Goal: Information Seeking & Learning: Check status

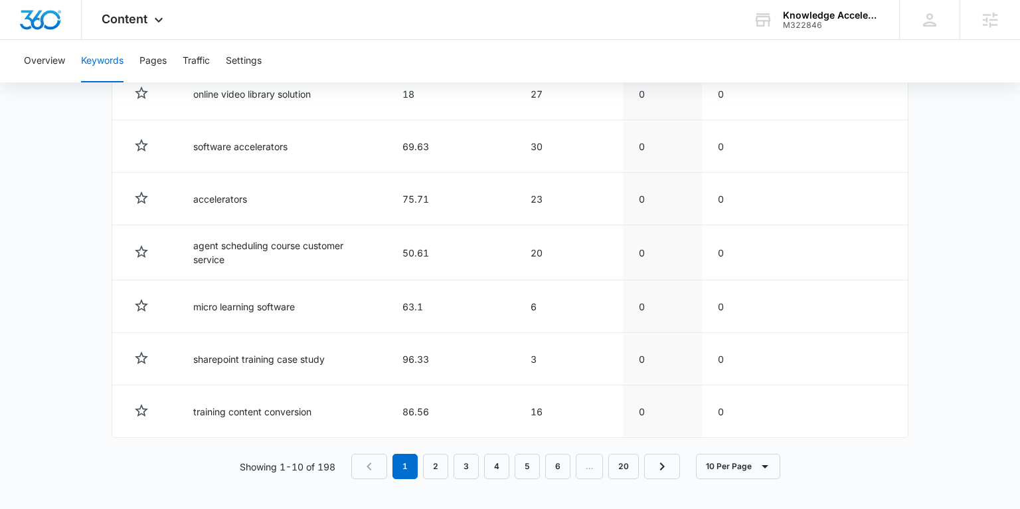
click at [109, 28] on div "Content Apps Reputation Forms CRM Email Social Payments POS Content Ads Intelli…" at bounding box center [134, 19] width 105 height 39
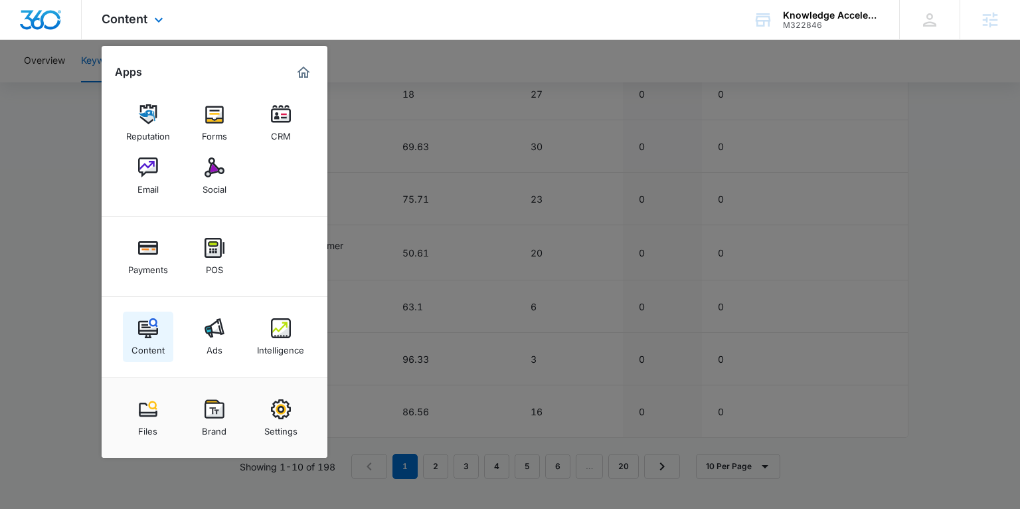
click at [140, 343] on div "Content" at bounding box center [148, 346] width 33 height 17
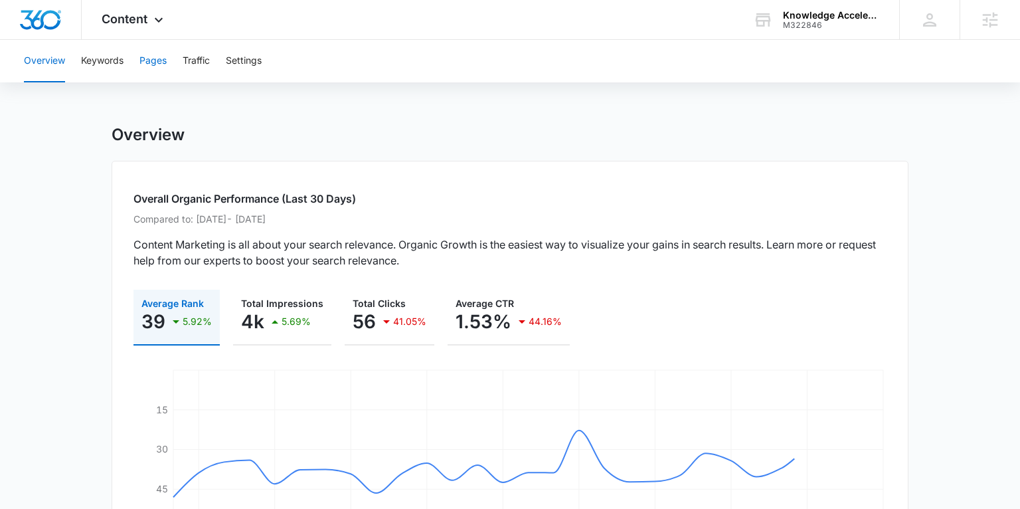
click at [151, 52] on button "Pages" at bounding box center [153, 61] width 27 height 43
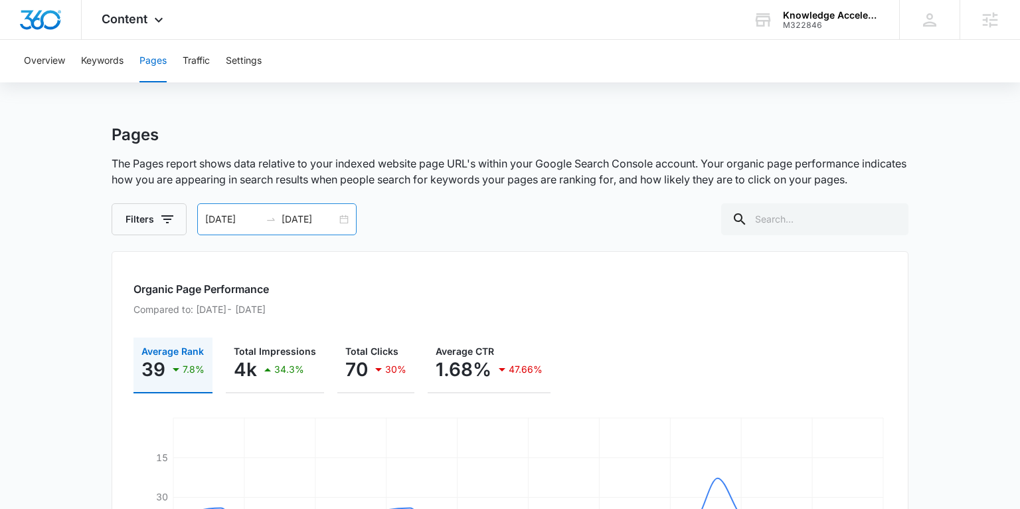
click at [341, 226] on div "07/07/2025 08/06/2025" at bounding box center [276, 219] width 159 height 32
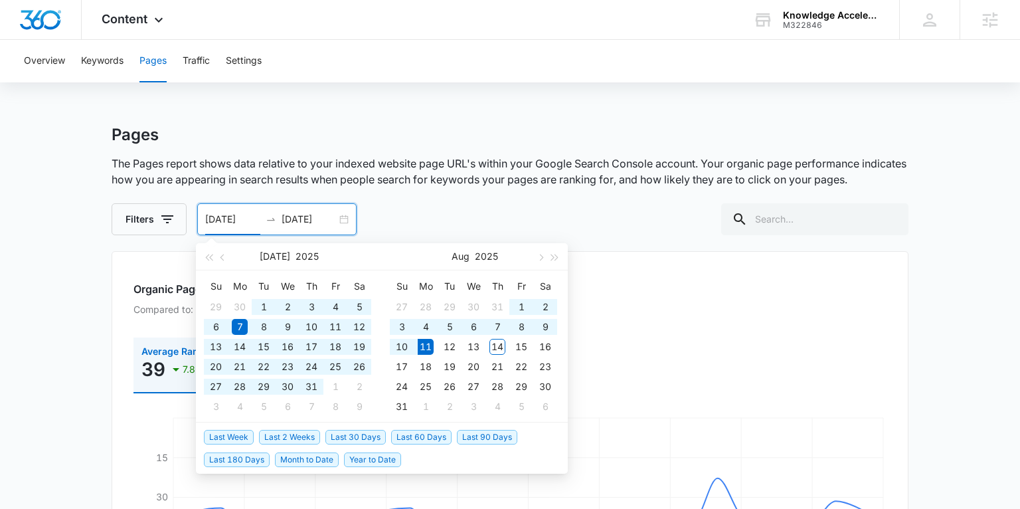
click at [253, 452] on span "Last 180 Days" at bounding box center [237, 459] width 66 height 15
type input "02/12/2025"
type input "08/11/2025"
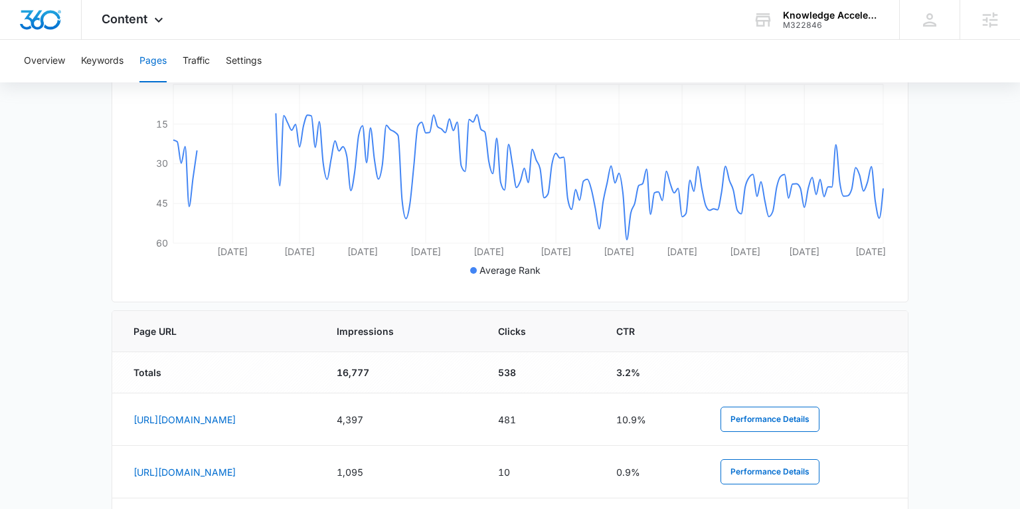
scroll to position [365, 0]
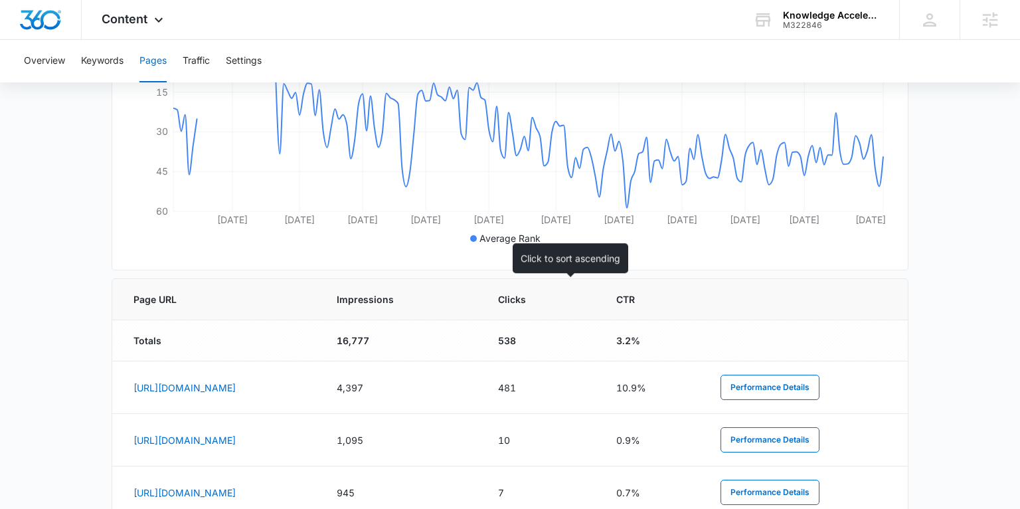
click at [447, 295] on span "Impressions" at bounding box center [392, 299] width 110 height 14
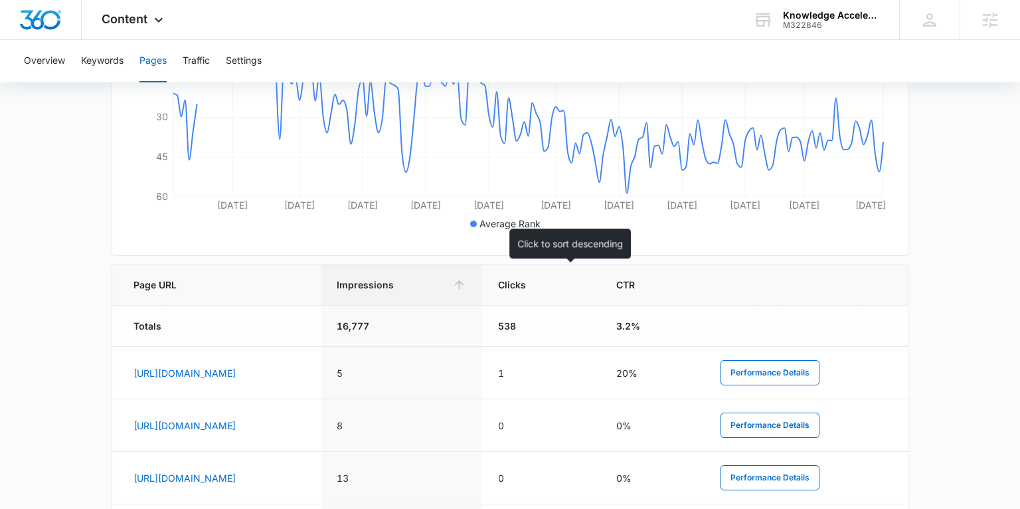
click at [447, 278] on span "Impressions" at bounding box center [392, 285] width 110 height 14
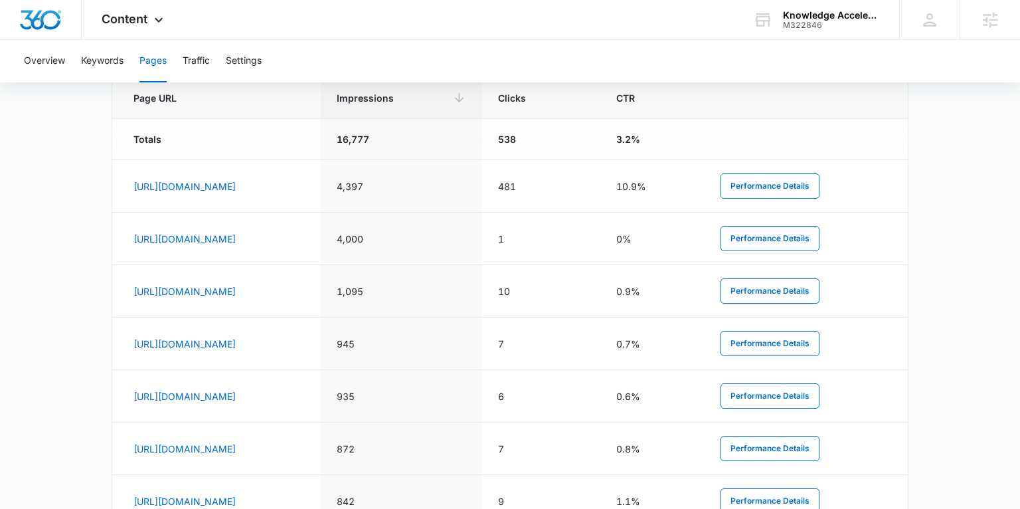
scroll to position [566, 0]
click at [784, 193] on button "Performance Details" at bounding box center [770, 186] width 99 height 25
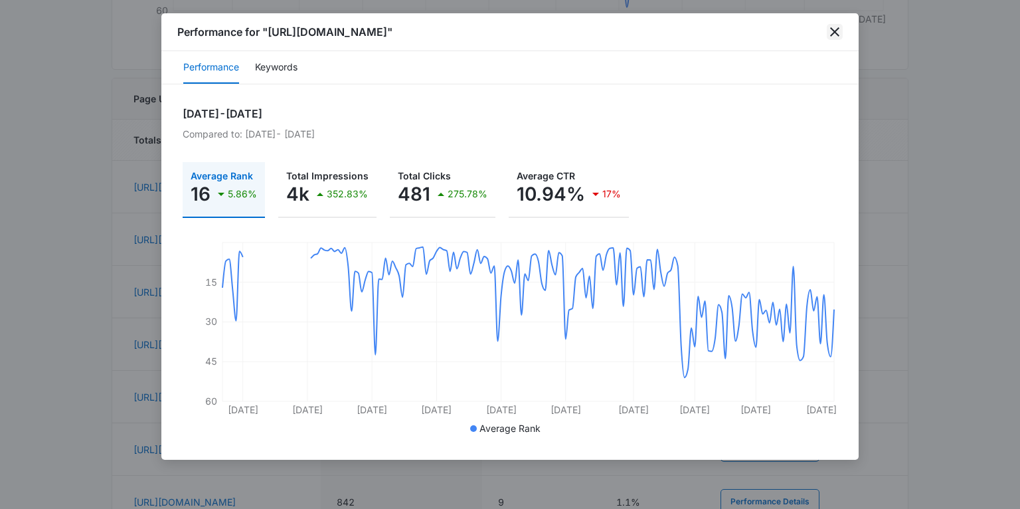
click at [836, 35] on icon "close" at bounding box center [835, 32] width 16 height 16
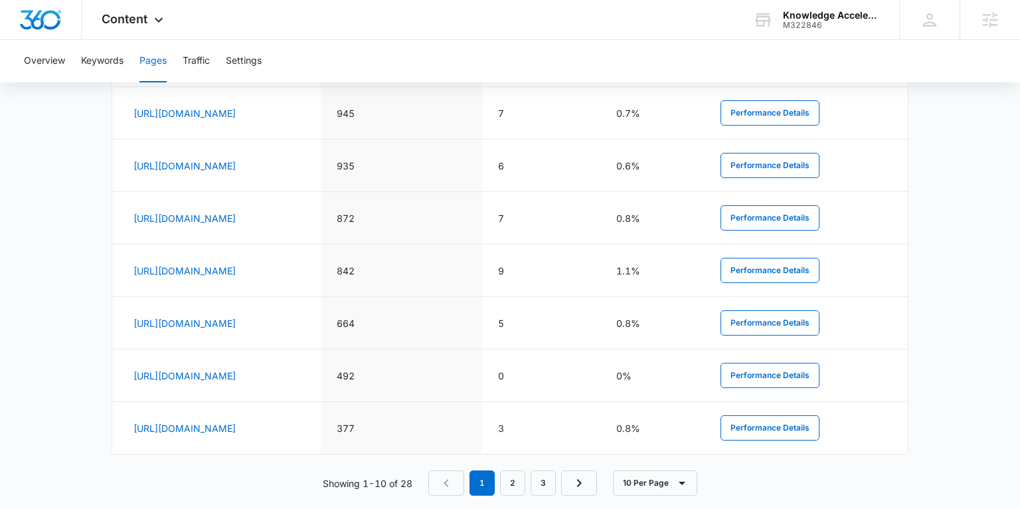
scroll to position [813, 0]
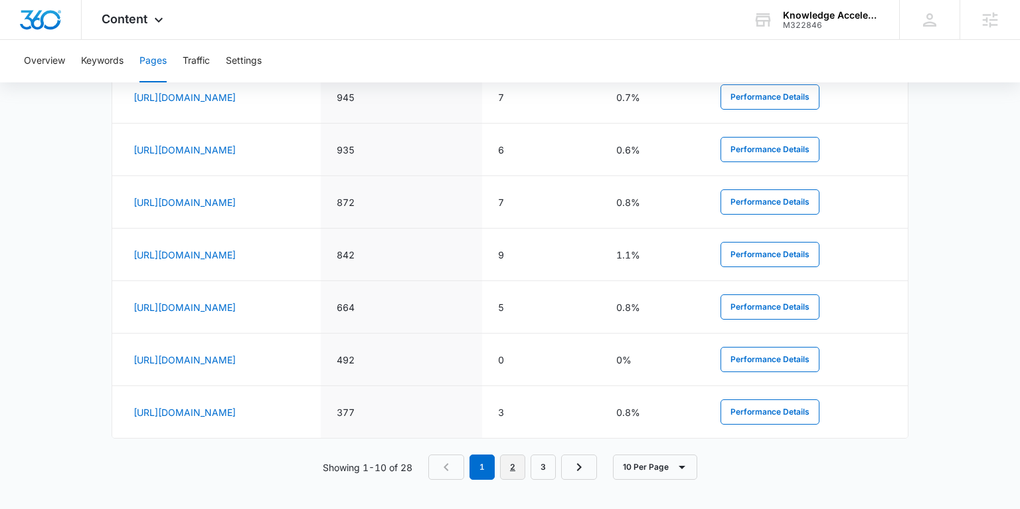
click at [522, 466] on link "2" at bounding box center [512, 466] width 25 height 25
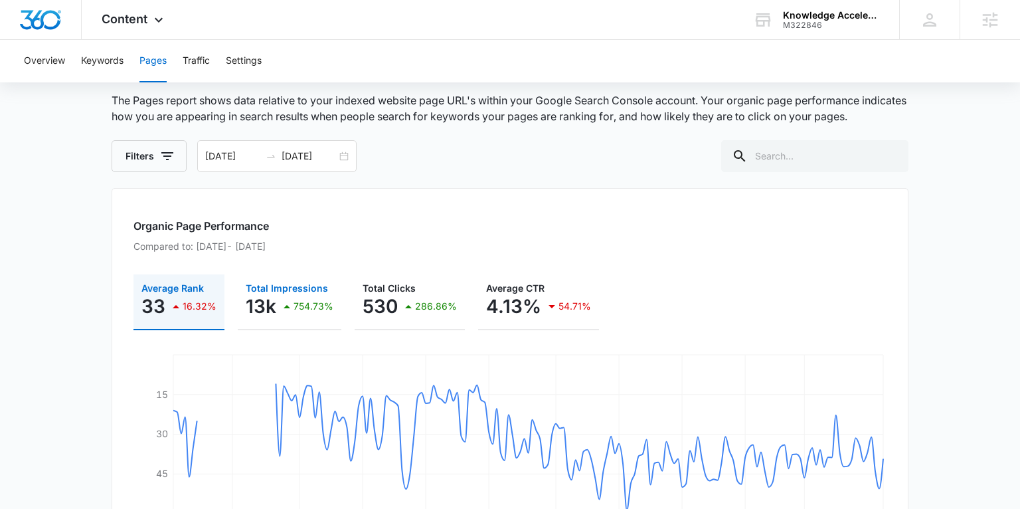
scroll to position [0, 0]
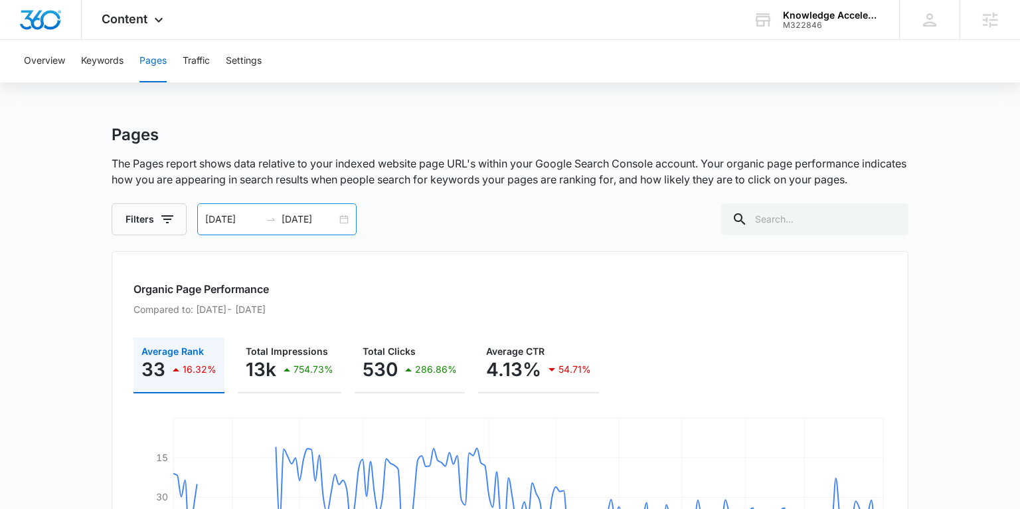
click at [339, 219] on div "02/12/2025 08/11/2025" at bounding box center [276, 219] width 159 height 32
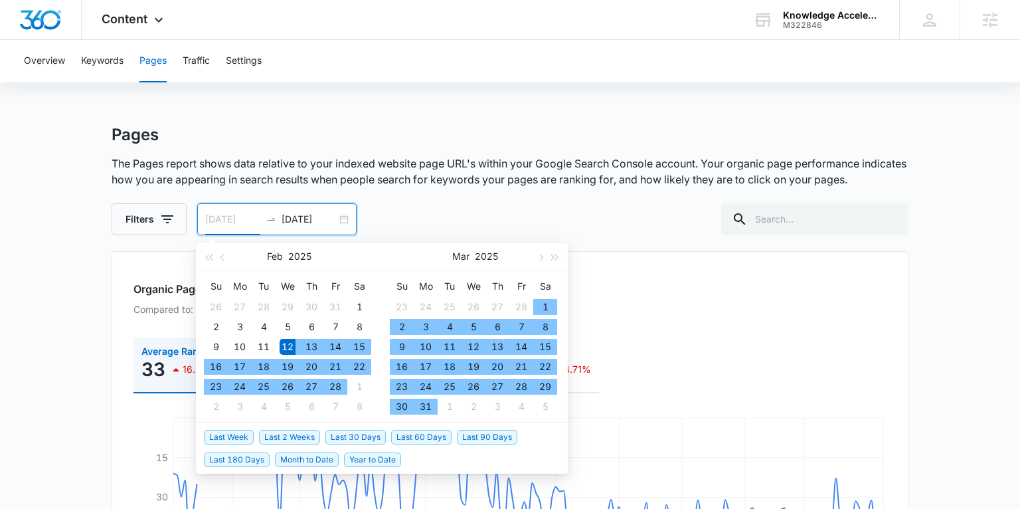
type input "02/12/2025"
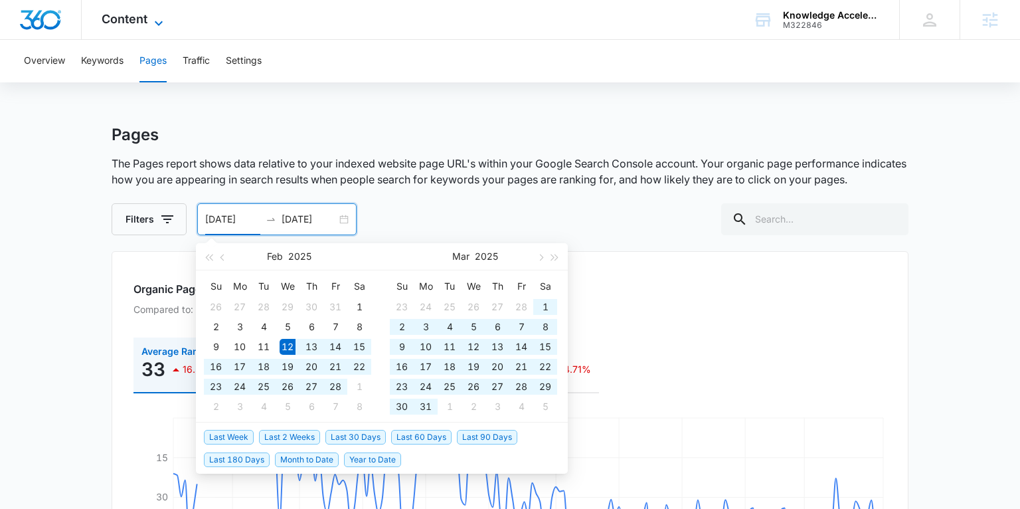
click at [127, 18] on span "Content" at bounding box center [125, 19] width 46 height 14
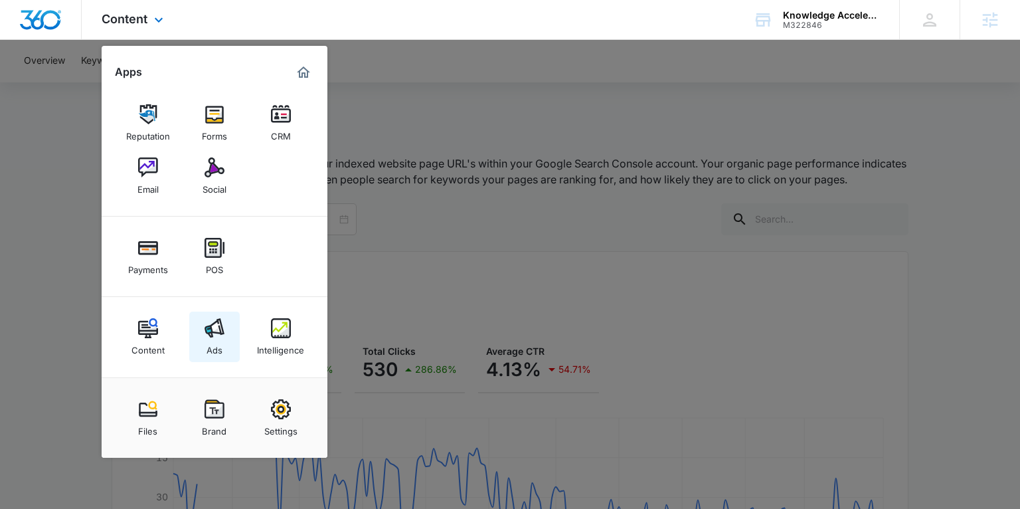
click at [218, 351] on div "Ads" at bounding box center [215, 346] width 16 height 17
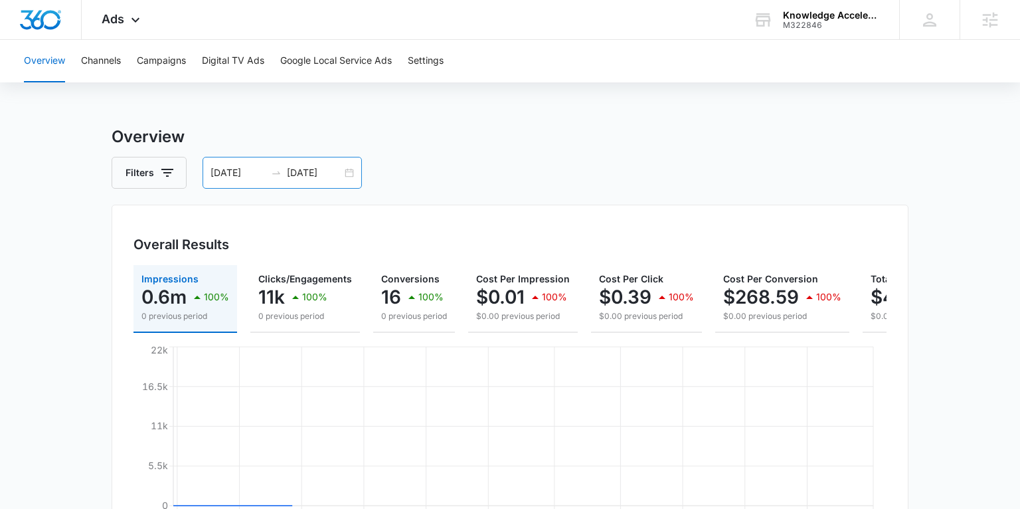
click at [347, 175] on div "02/12/2025 08/11/2025" at bounding box center [282, 173] width 159 height 32
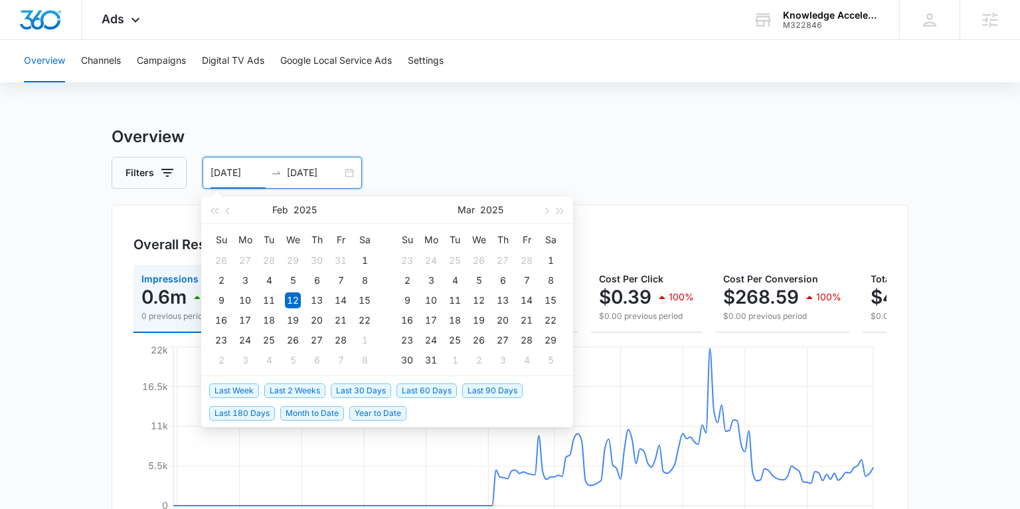
click at [248, 387] on span "Last Week" at bounding box center [234, 390] width 50 height 15
type input "08/07/2025"
type input "[DATE]"
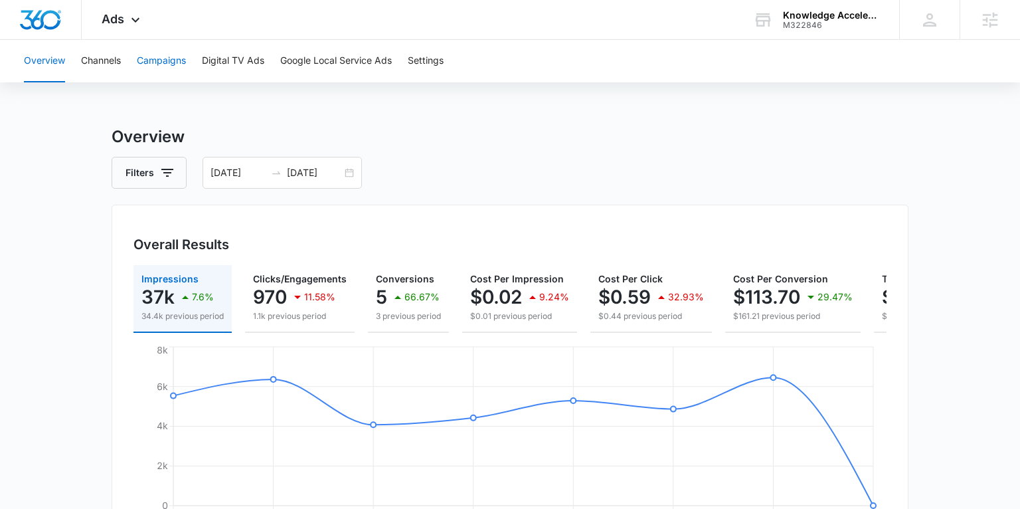
click at [167, 62] on button "Campaigns" at bounding box center [161, 61] width 49 height 43
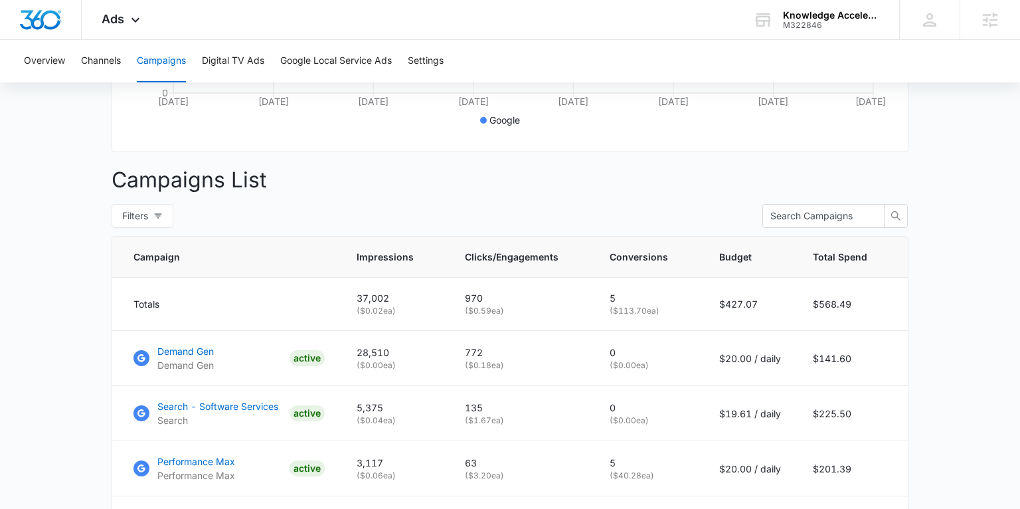
scroll to position [492, 0]
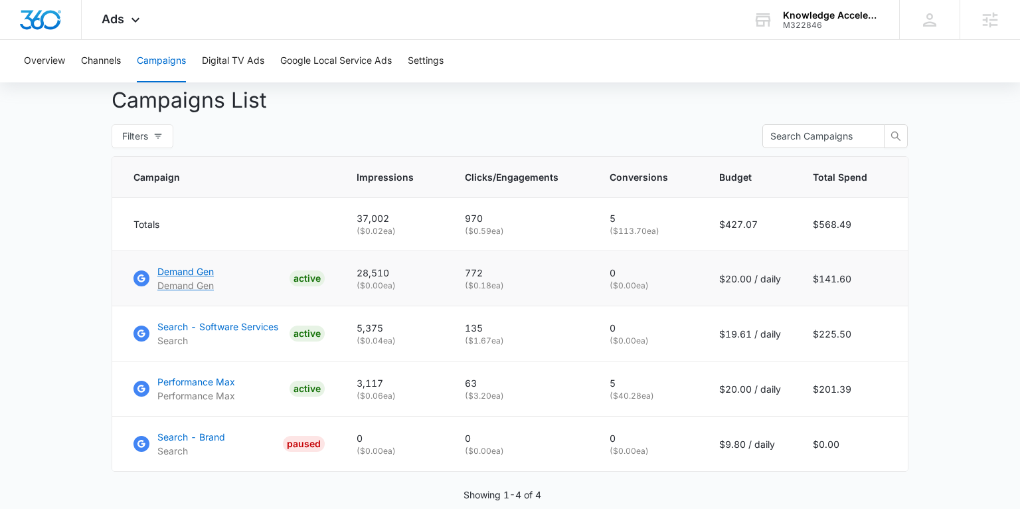
click at [191, 270] on p "Demand Gen" at bounding box center [185, 271] width 56 height 14
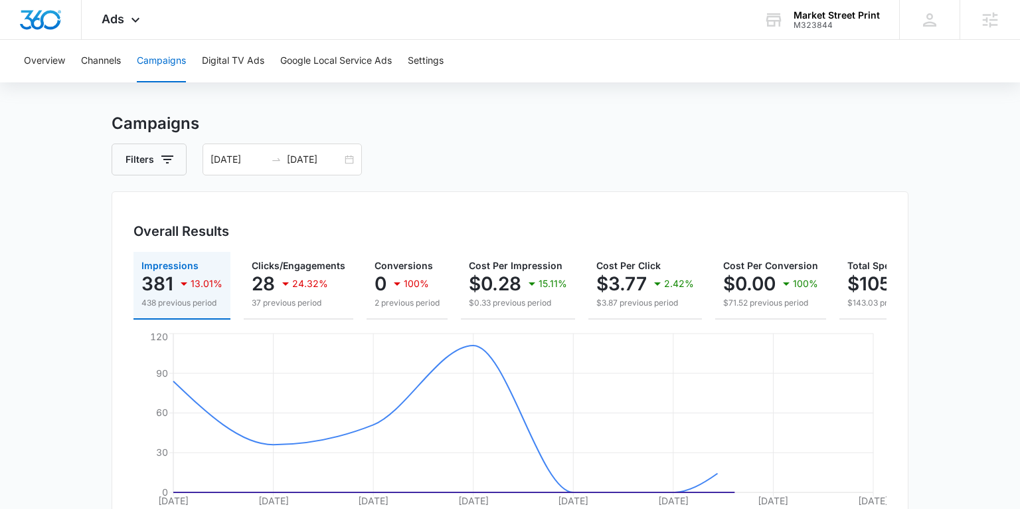
scroll to position [21, 0]
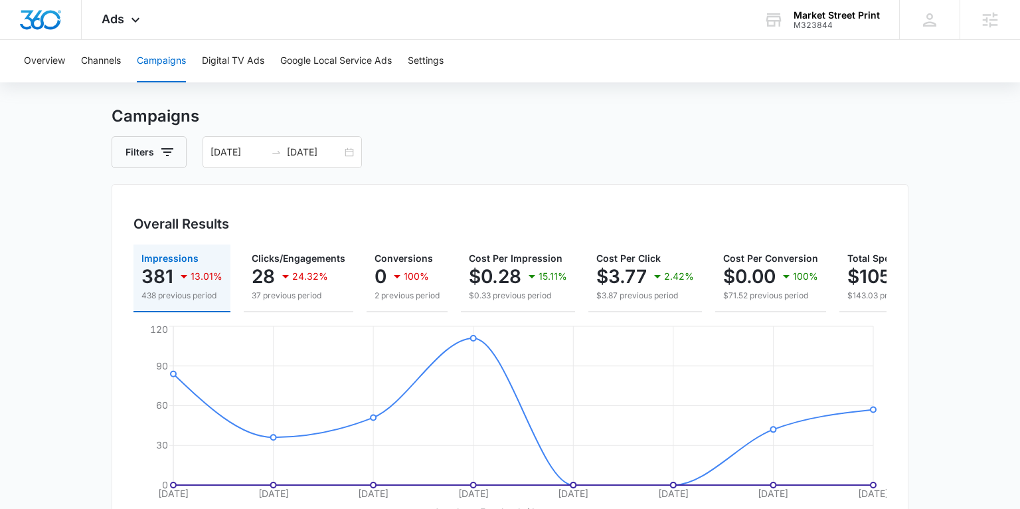
click at [153, 60] on button "Campaigns" at bounding box center [161, 61] width 49 height 43
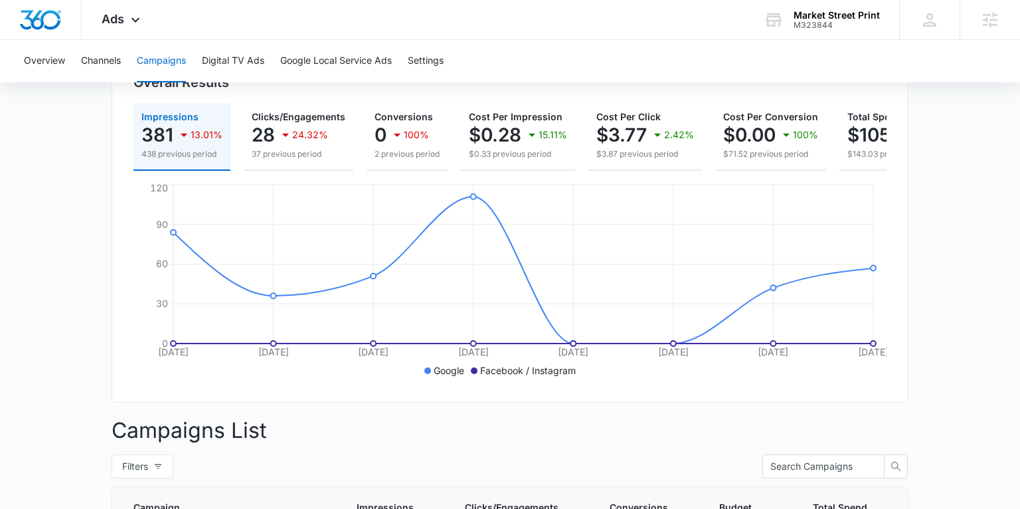
scroll to position [382, 0]
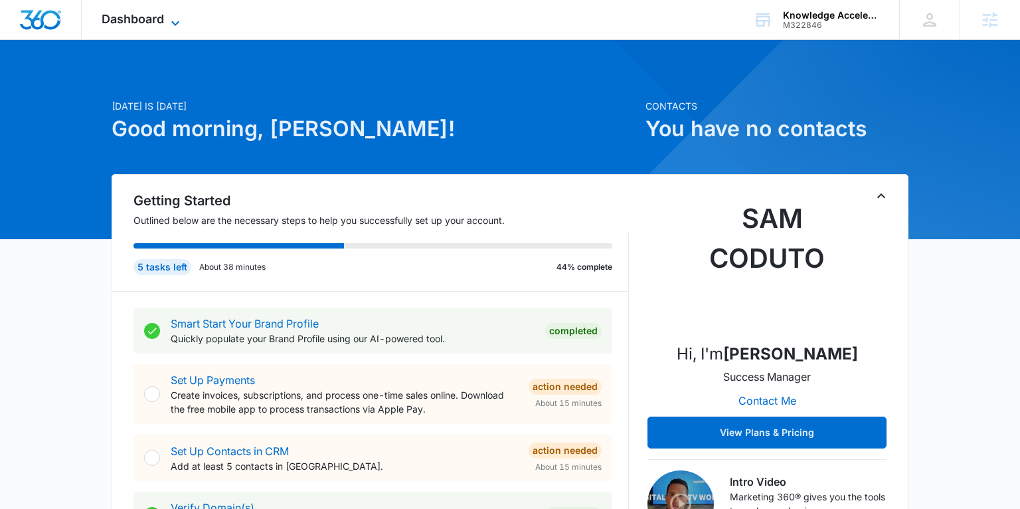
click at [144, 17] on span "Dashboard" at bounding box center [133, 19] width 62 height 14
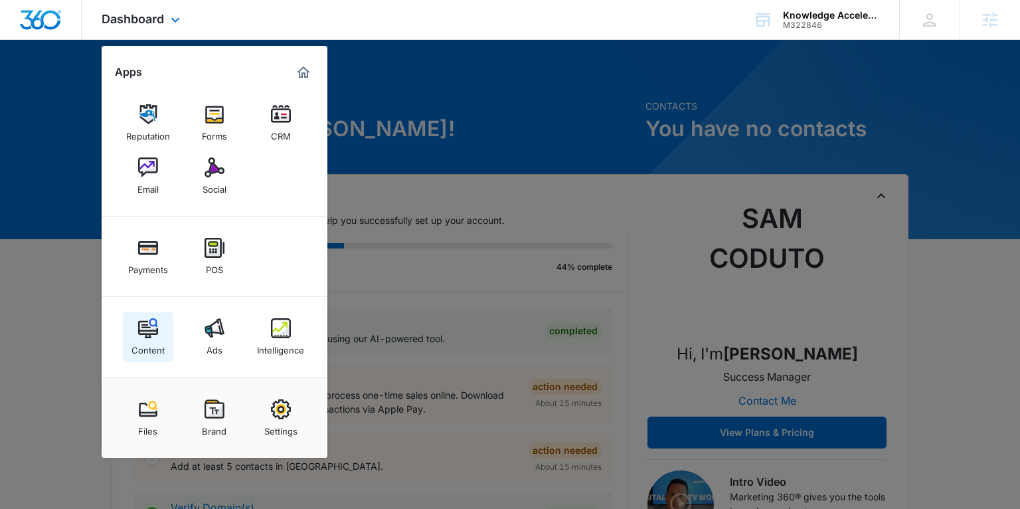
click at [144, 349] on div "Content" at bounding box center [148, 346] width 33 height 17
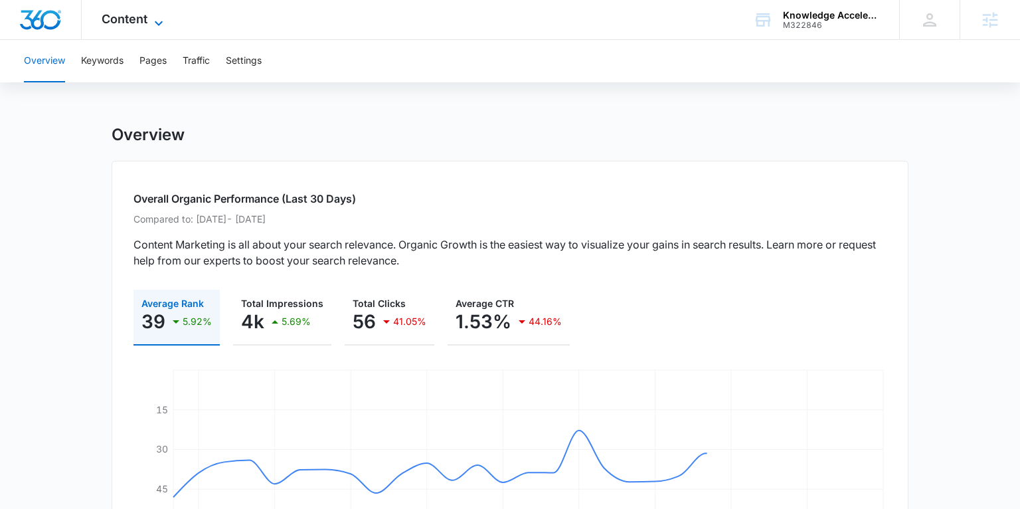
click at [131, 22] on span "Content" at bounding box center [125, 19] width 46 height 14
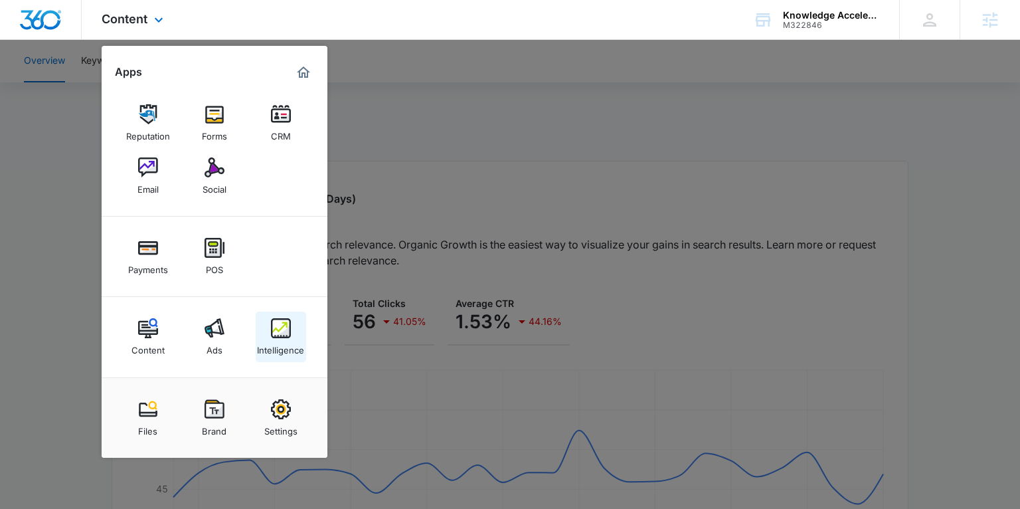
click at [265, 330] on link "Intelligence" at bounding box center [281, 337] width 50 height 50
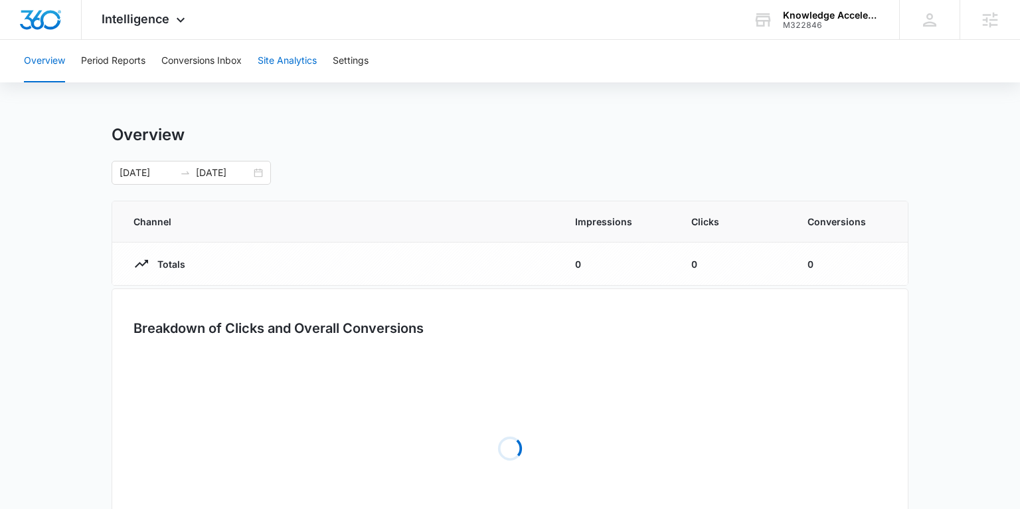
click at [282, 58] on button "Site Analytics" at bounding box center [287, 61] width 59 height 43
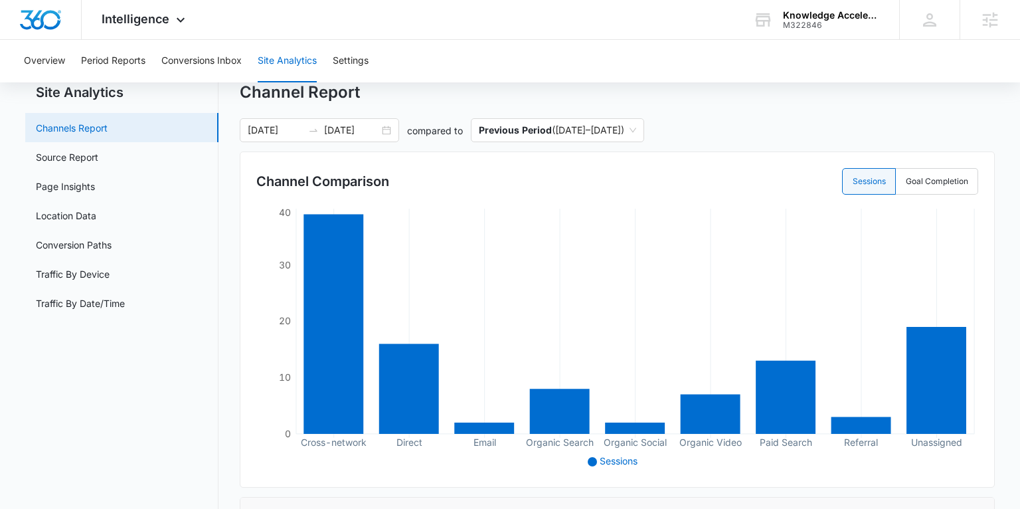
scroll to position [48, 0]
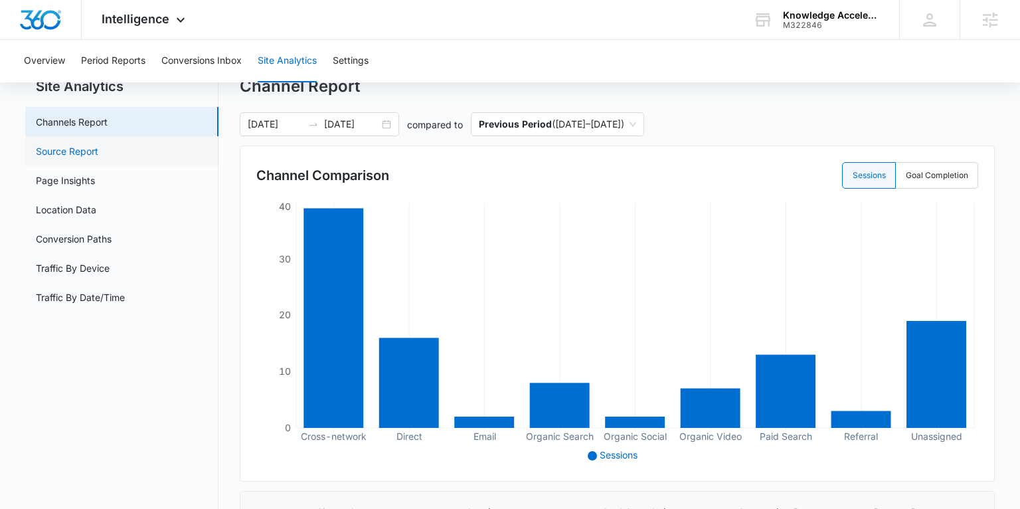
click at [88, 154] on link "Source Report" at bounding box center [67, 151] width 62 height 14
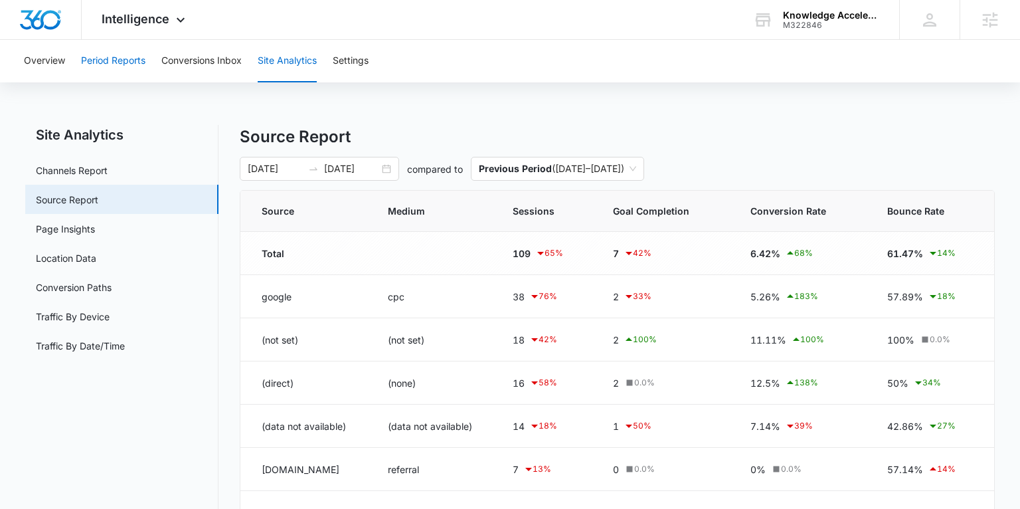
click at [128, 62] on button "Period Reports" at bounding box center [113, 61] width 64 height 43
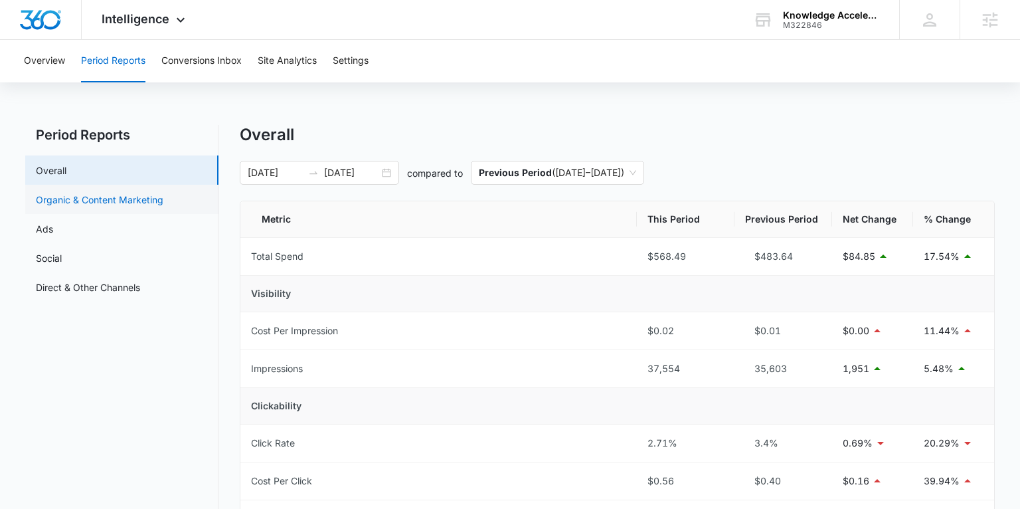
click at [122, 199] on link "Organic & Content Marketing" at bounding box center [100, 200] width 128 height 14
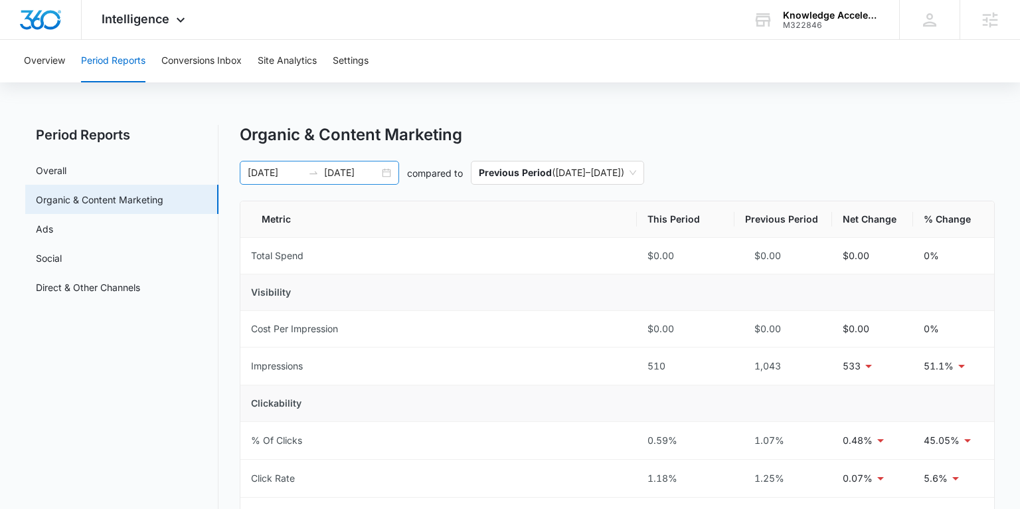
click at [388, 172] on div "08/07/2025 08/14/2025" at bounding box center [319, 173] width 159 height 24
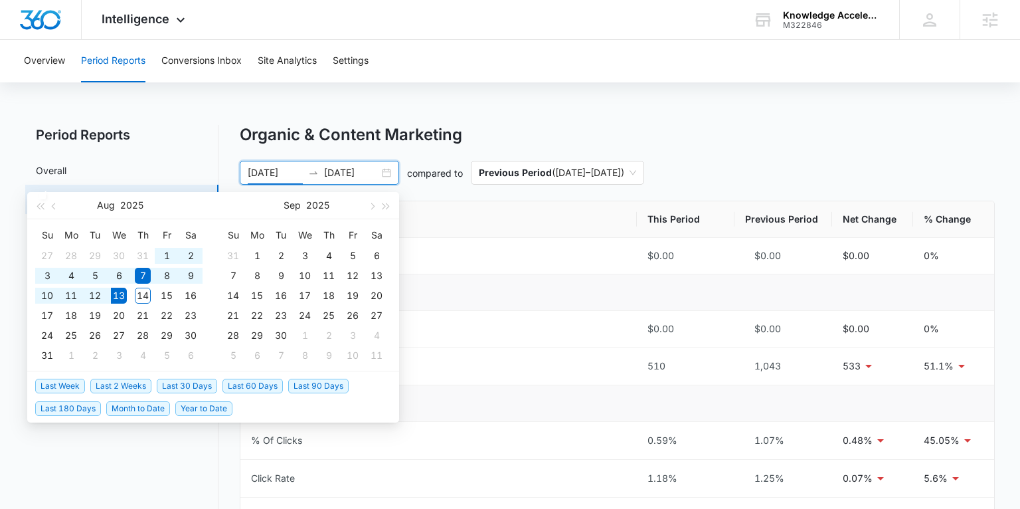
click at [188, 383] on span "Last 30 Days" at bounding box center [187, 386] width 60 height 15
type input "07/14/2025"
type input "08/13/2025"
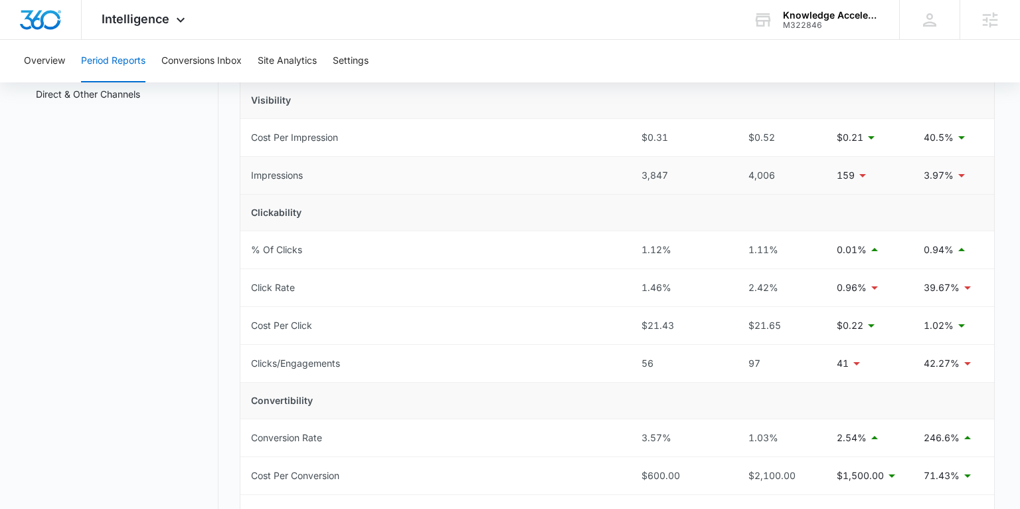
scroll to position [32, 0]
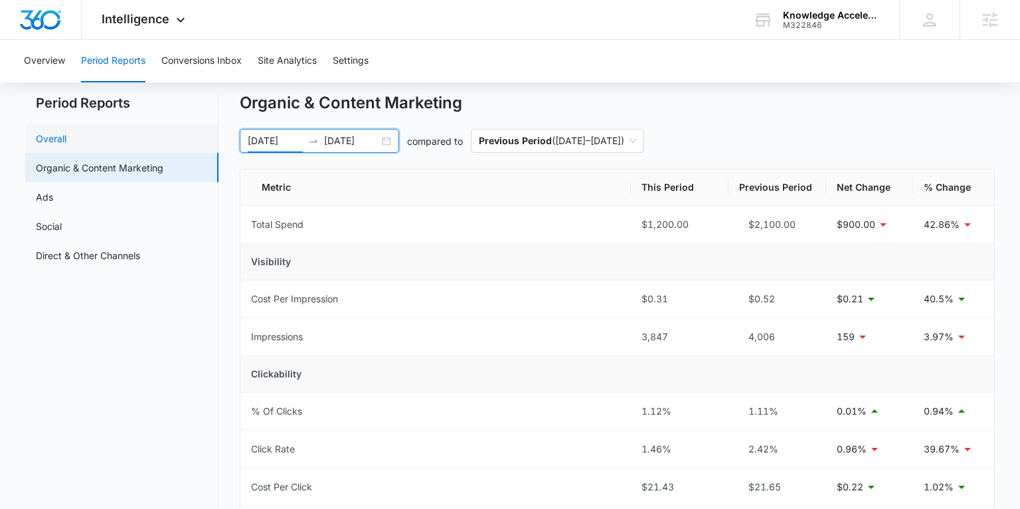
click at [66, 132] on link "Overall" at bounding box center [51, 139] width 31 height 14
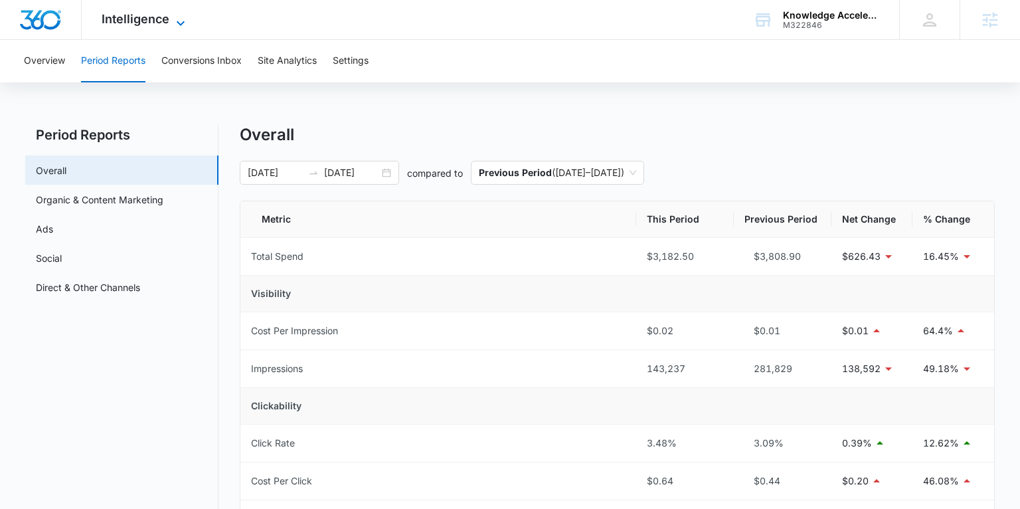
click at [143, 25] on span "Intelligence" at bounding box center [136, 19] width 68 height 14
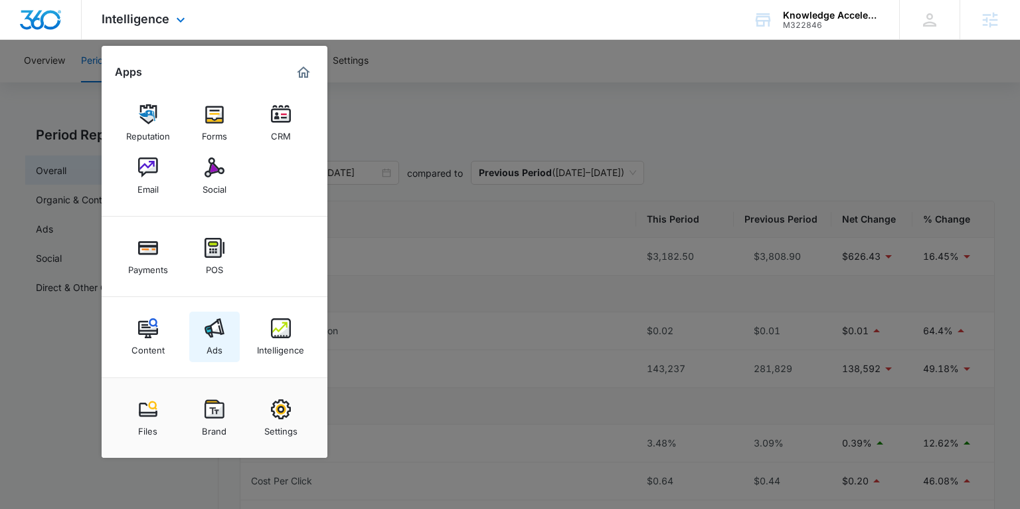
click at [211, 348] on div "Ads" at bounding box center [215, 346] width 16 height 17
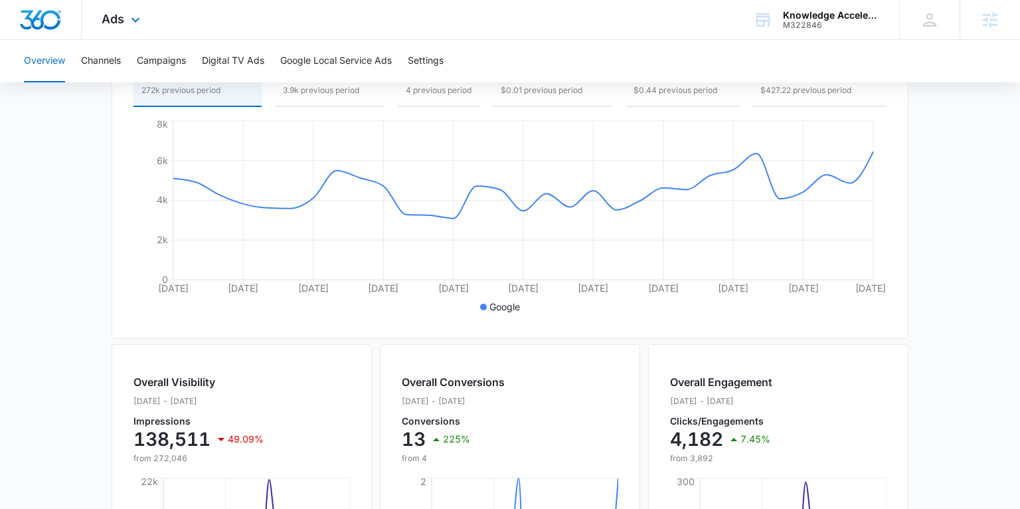
scroll to position [110, 0]
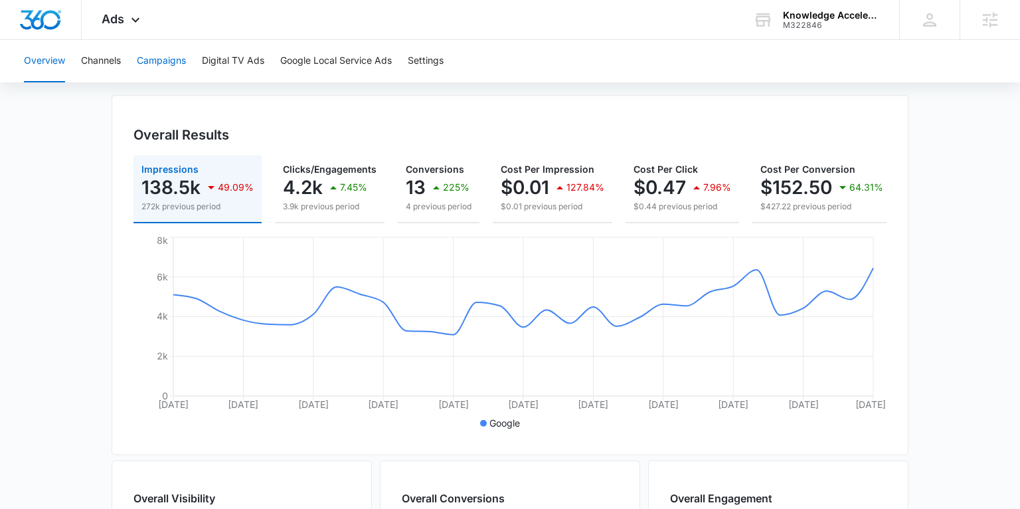
click at [166, 58] on button "Campaigns" at bounding box center [161, 61] width 49 height 43
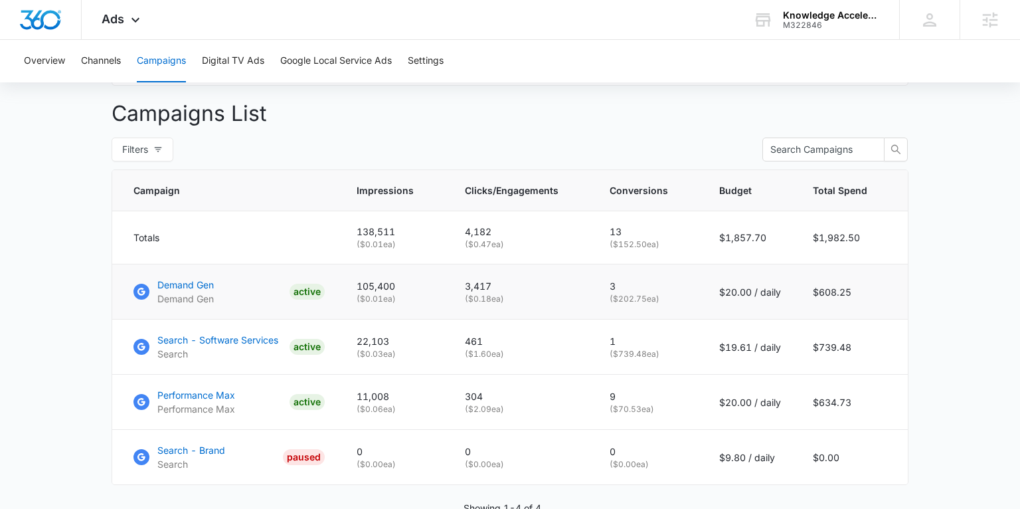
scroll to position [484, 0]
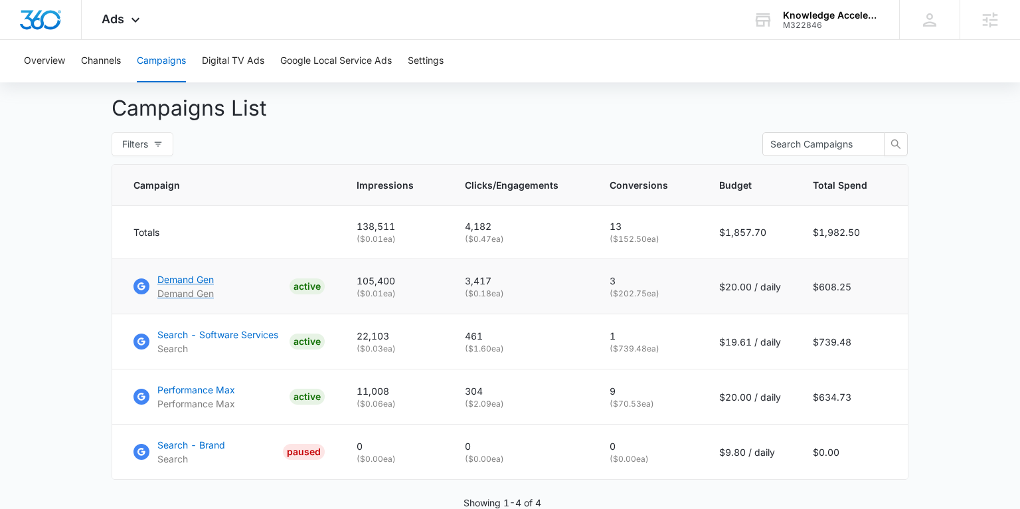
click at [166, 277] on p "Demand Gen" at bounding box center [185, 279] width 56 height 14
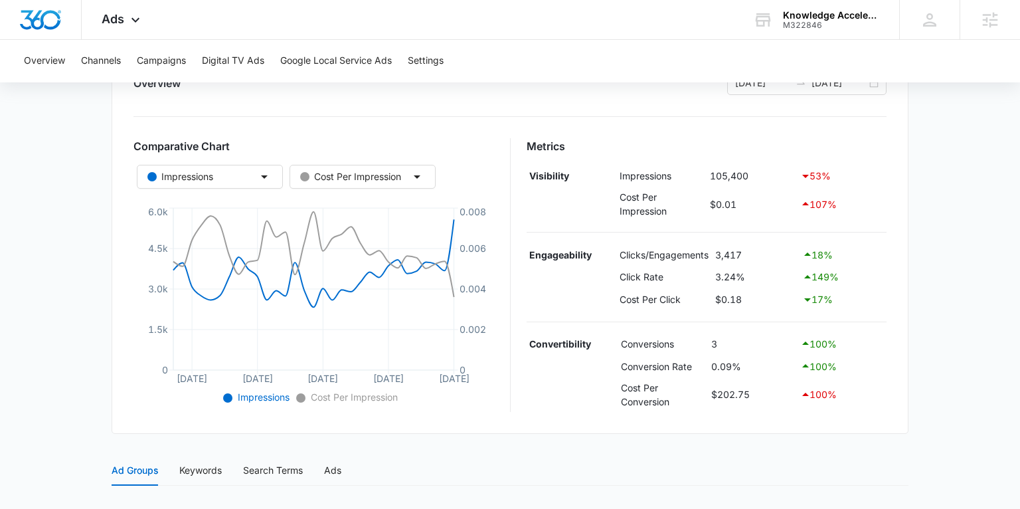
scroll to position [201, 0]
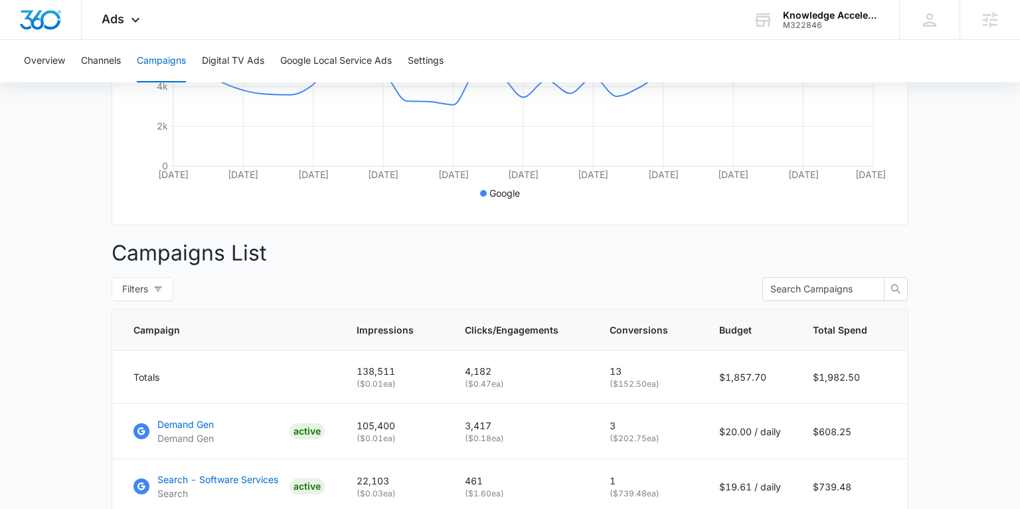
scroll to position [500, 0]
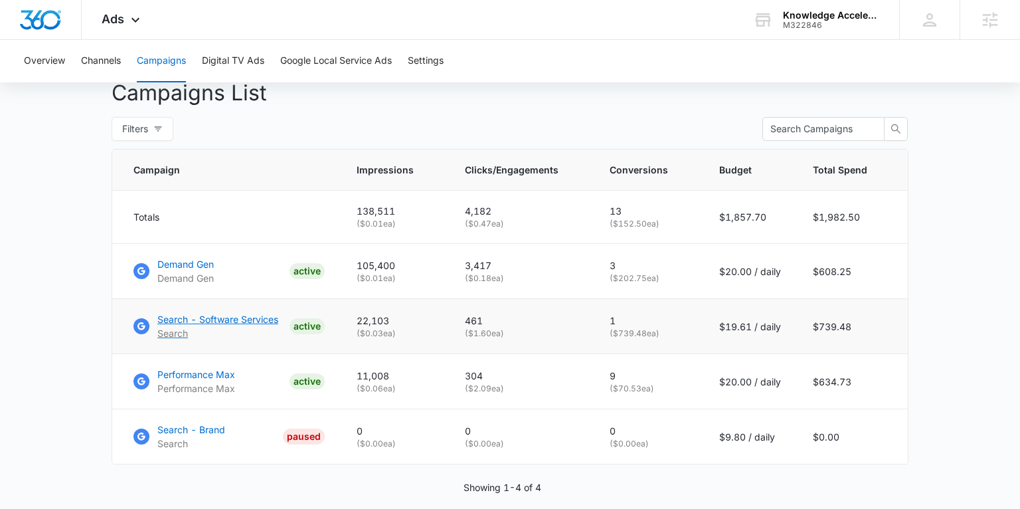
click at [205, 320] on p "Search - Software Services" at bounding box center [217, 319] width 121 height 14
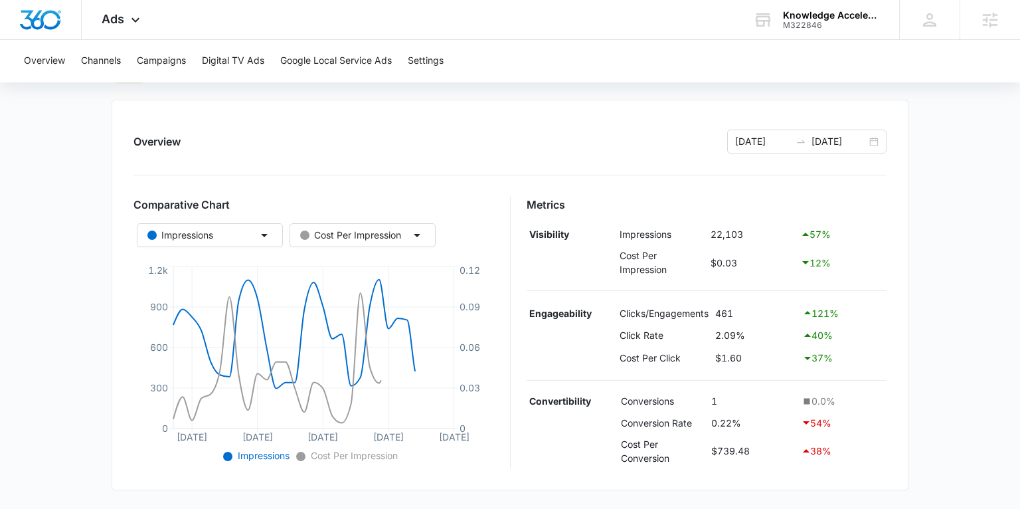
scroll to position [133, 0]
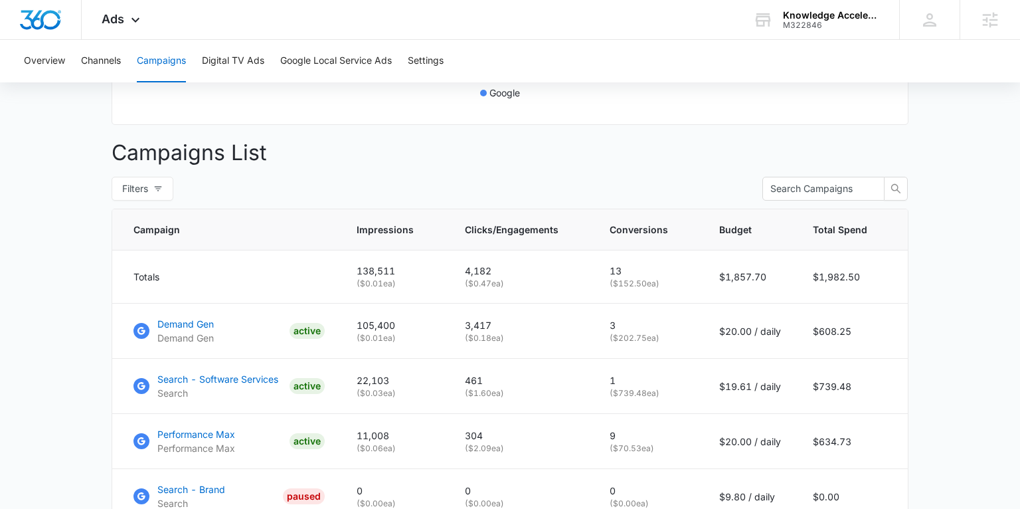
scroll to position [480, 0]
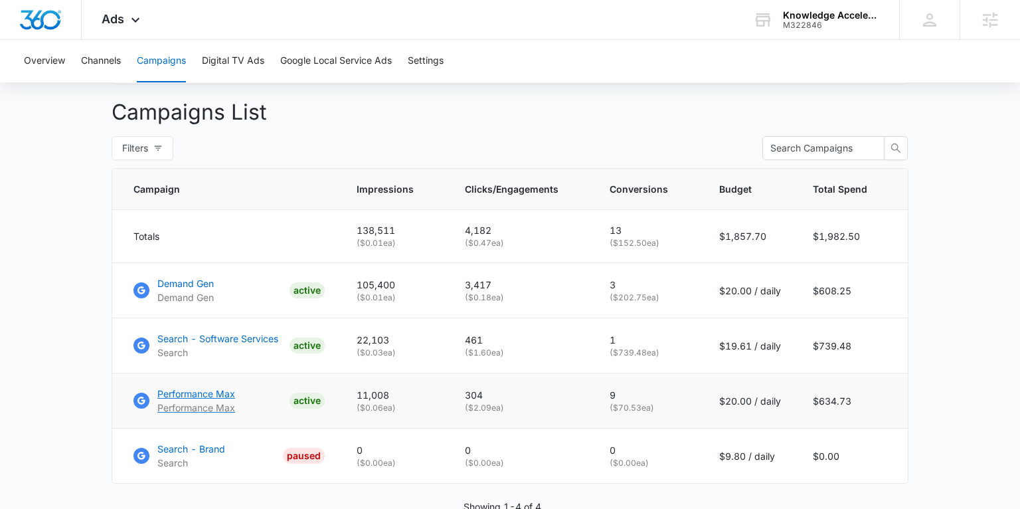
click at [206, 391] on p "Performance Max" at bounding box center [196, 394] width 78 height 14
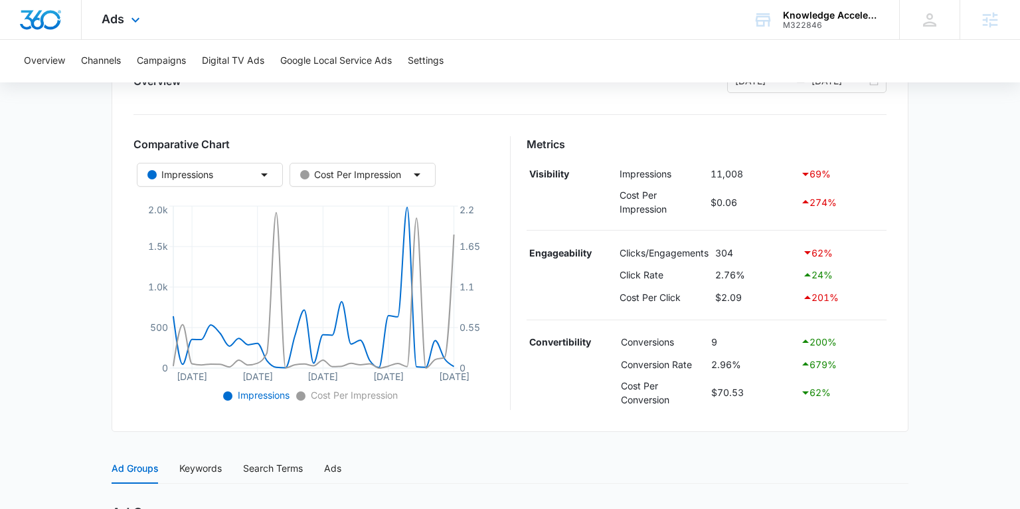
scroll to position [175, 0]
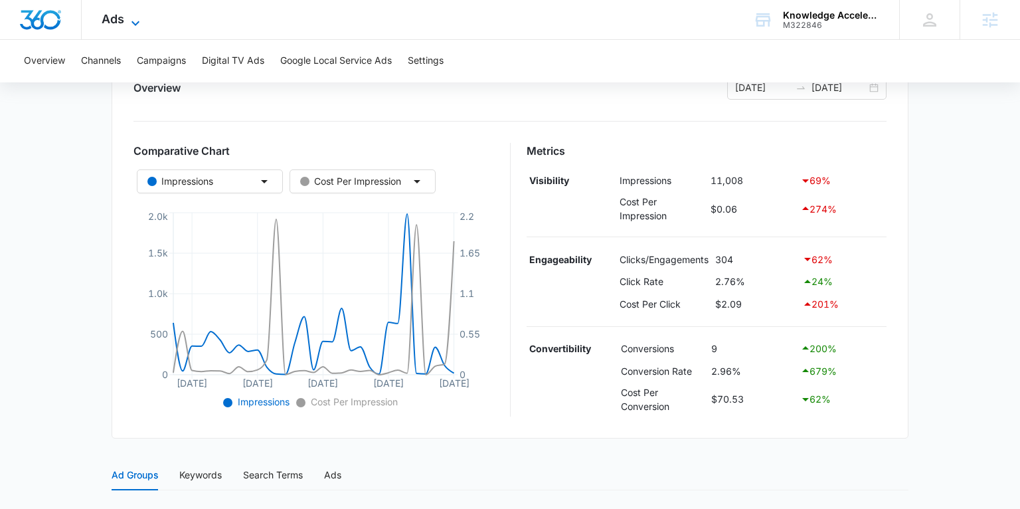
click at [130, 27] on icon at bounding box center [136, 23] width 16 height 16
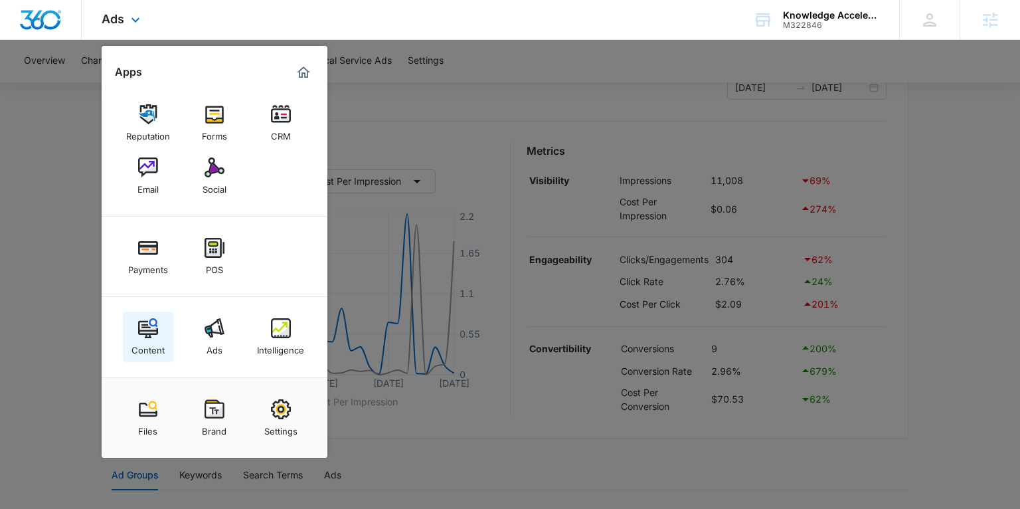
click at [159, 343] on div "Content" at bounding box center [148, 346] width 33 height 17
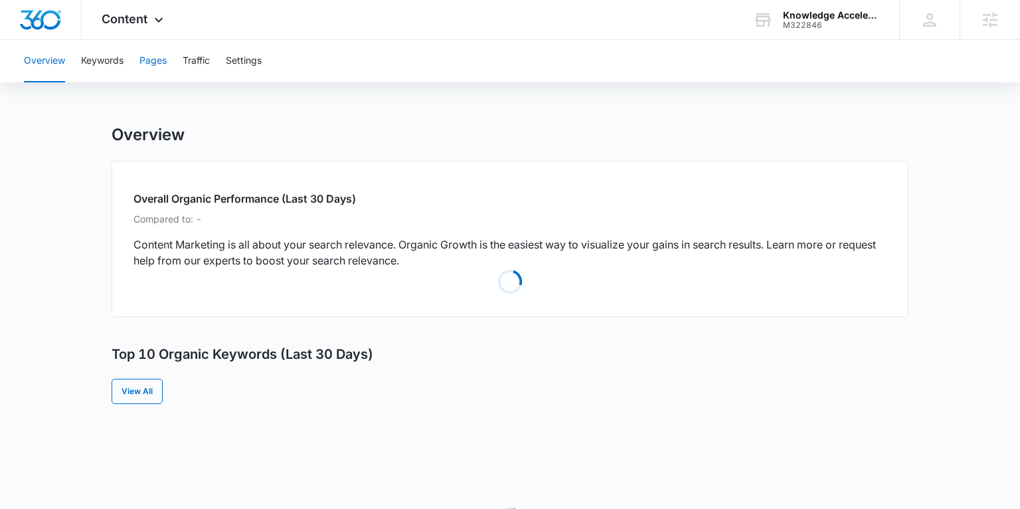
click at [161, 55] on button "Pages" at bounding box center [153, 61] width 27 height 43
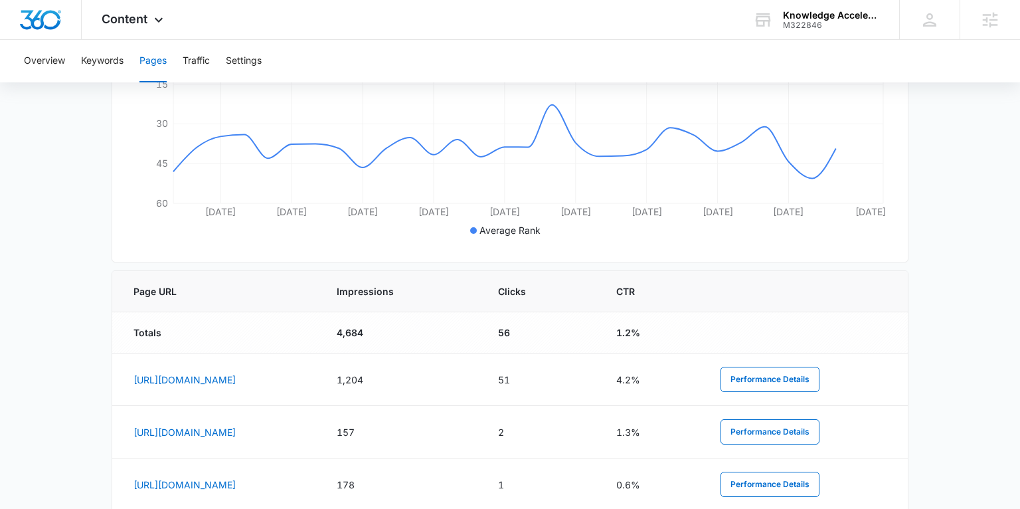
scroll to position [372, 0]
click at [142, 20] on span "Content" at bounding box center [125, 19] width 46 height 14
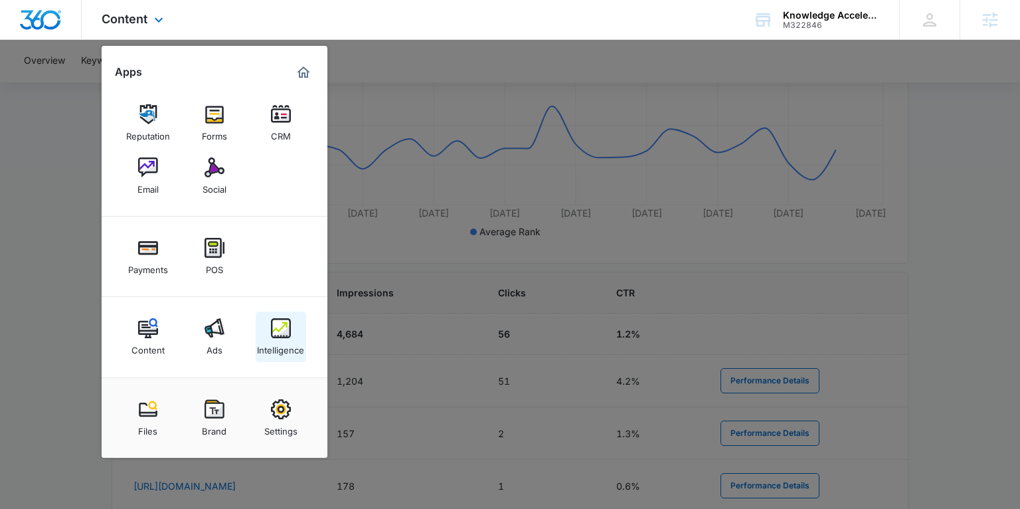
click at [273, 332] on img at bounding box center [281, 328] width 20 height 20
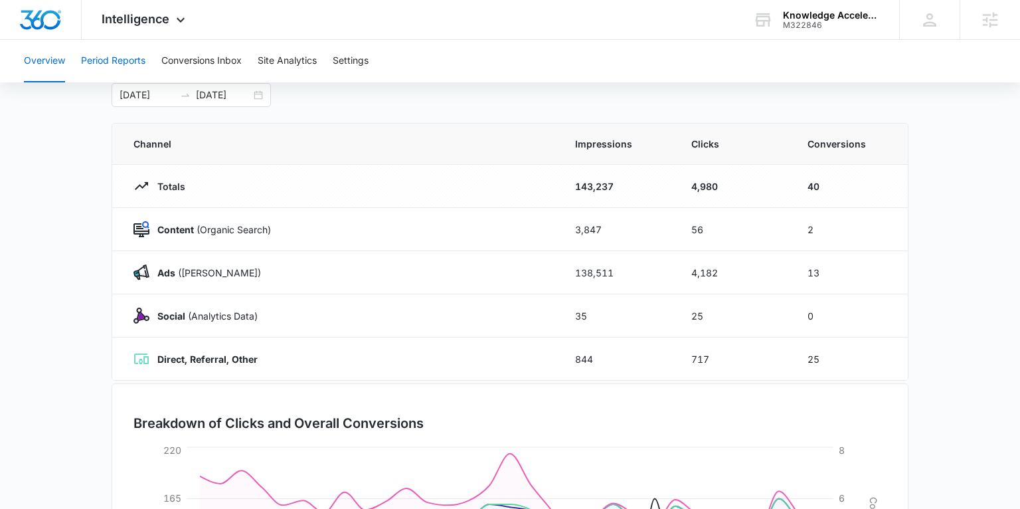
scroll to position [31, 0]
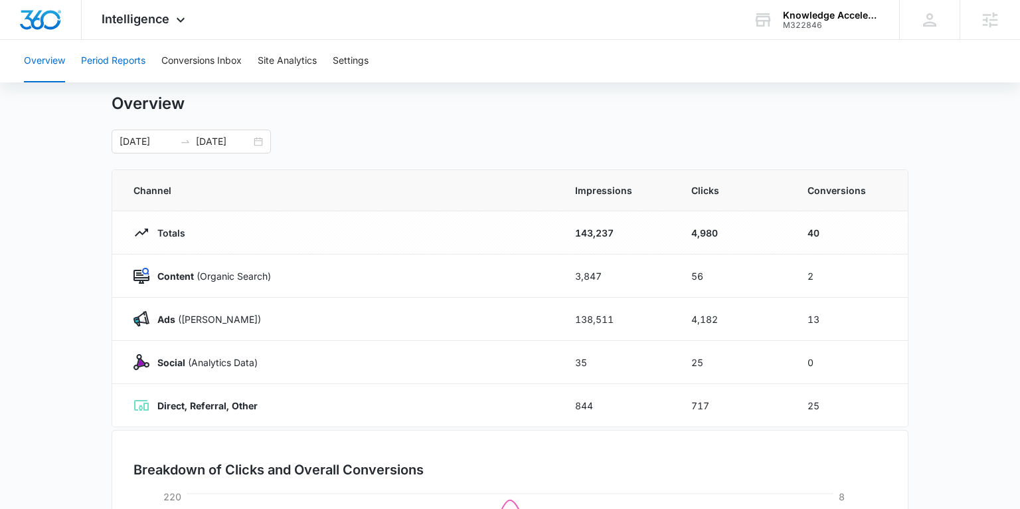
click at [106, 58] on button "Period Reports" at bounding box center [113, 61] width 64 height 43
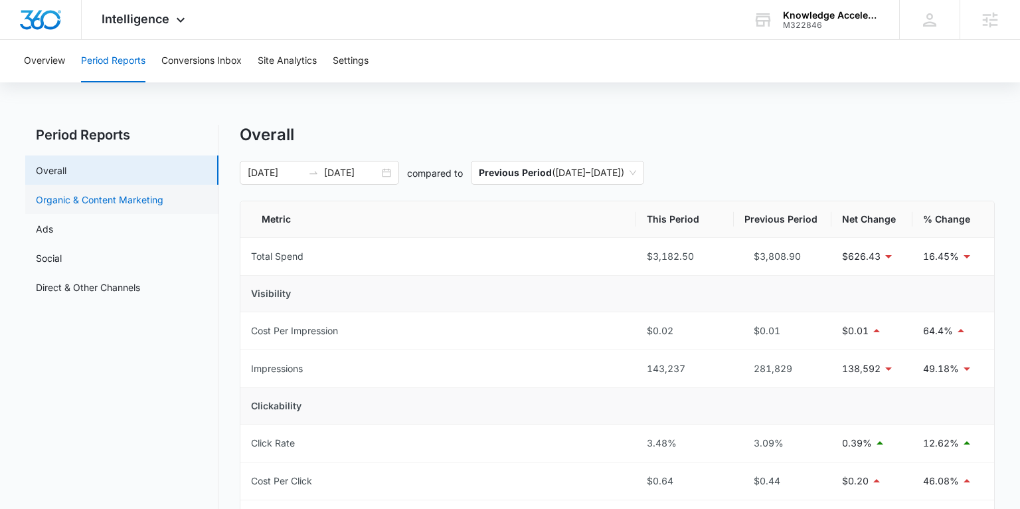
click at [118, 201] on link "Organic & Content Marketing" at bounding box center [100, 200] width 128 height 14
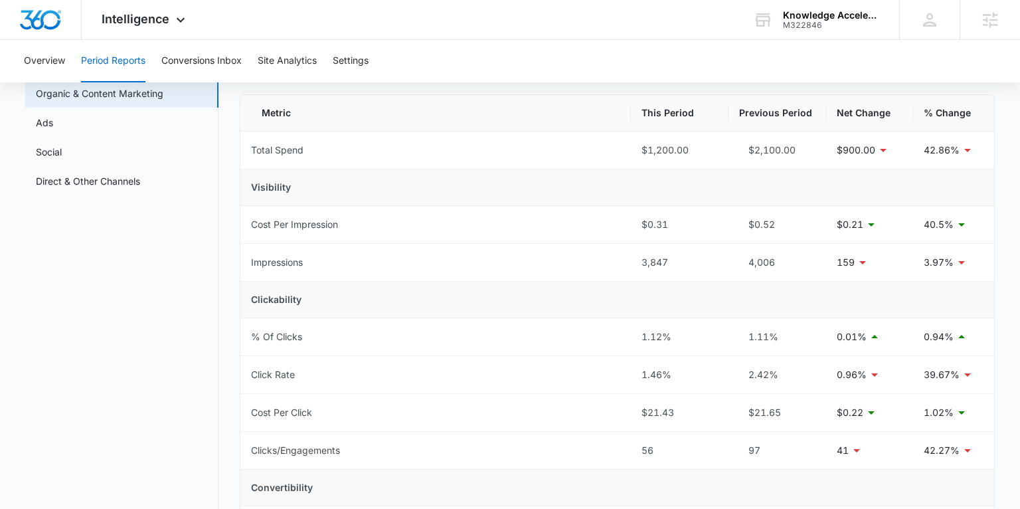
scroll to position [71, 0]
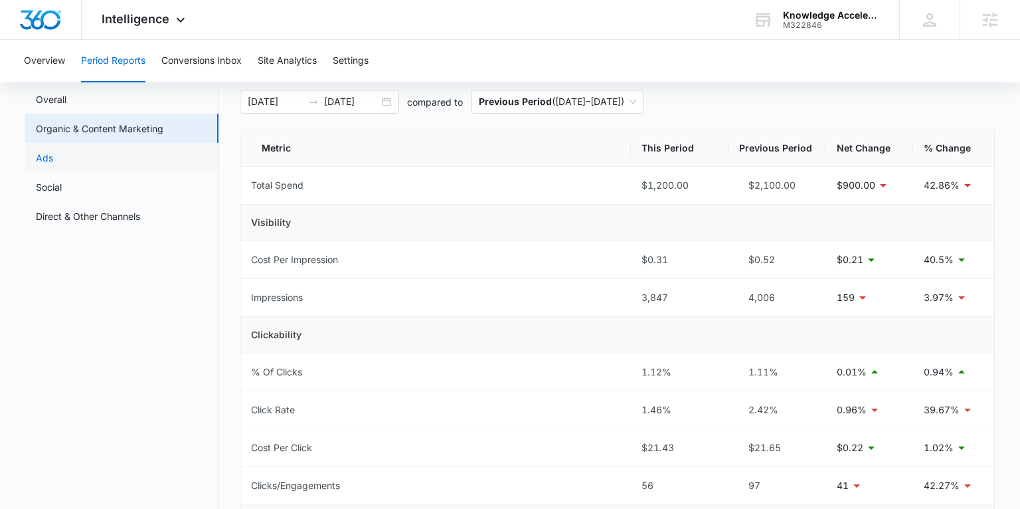
click at [53, 157] on link "Ads" at bounding box center [44, 158] width 17 height 14
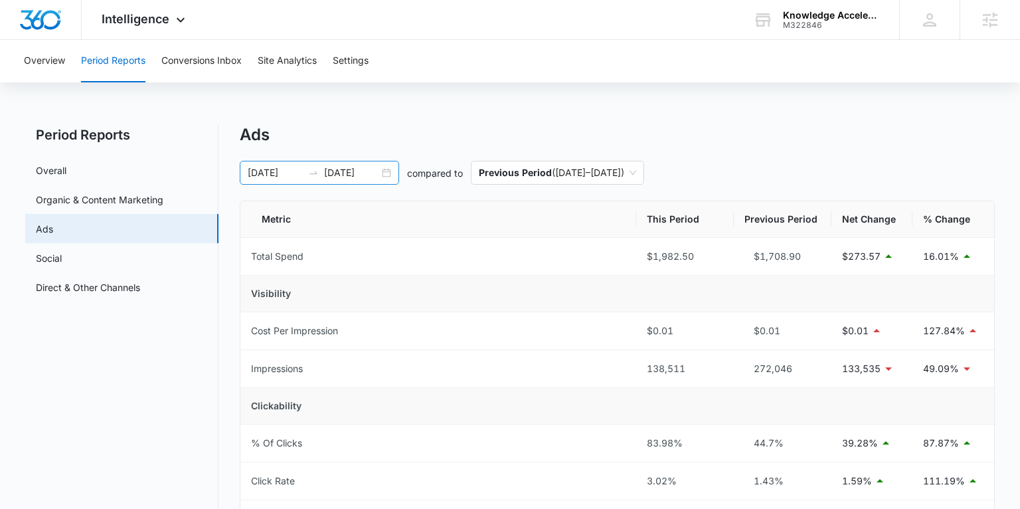
click at [390, 173] on div "07/14/2025 08/13/2025" at bounding box center [319, 173] width 159 height 24
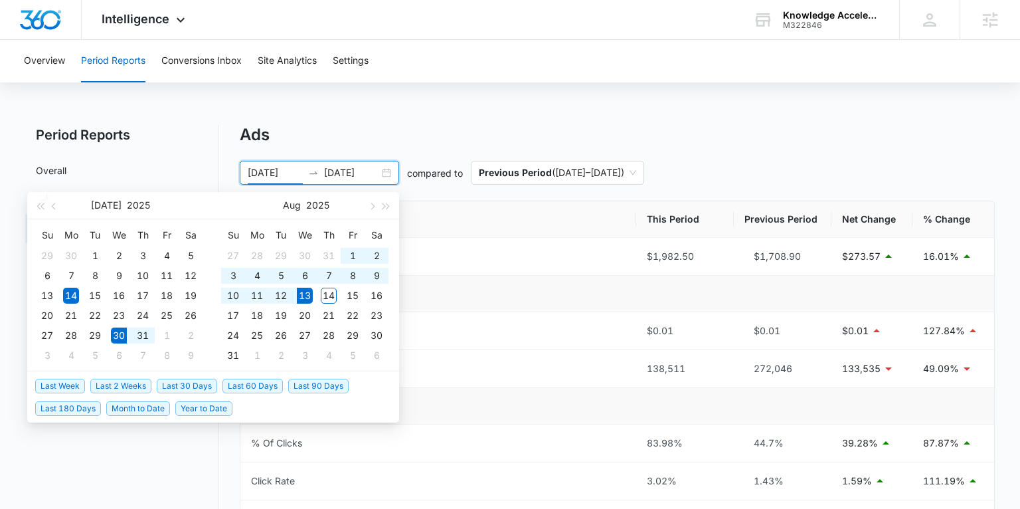
click at [119, 387] on span "Last 2 Weeks" at bounding box center [120, 386] width 61 height 15
type input "07/30/2025"
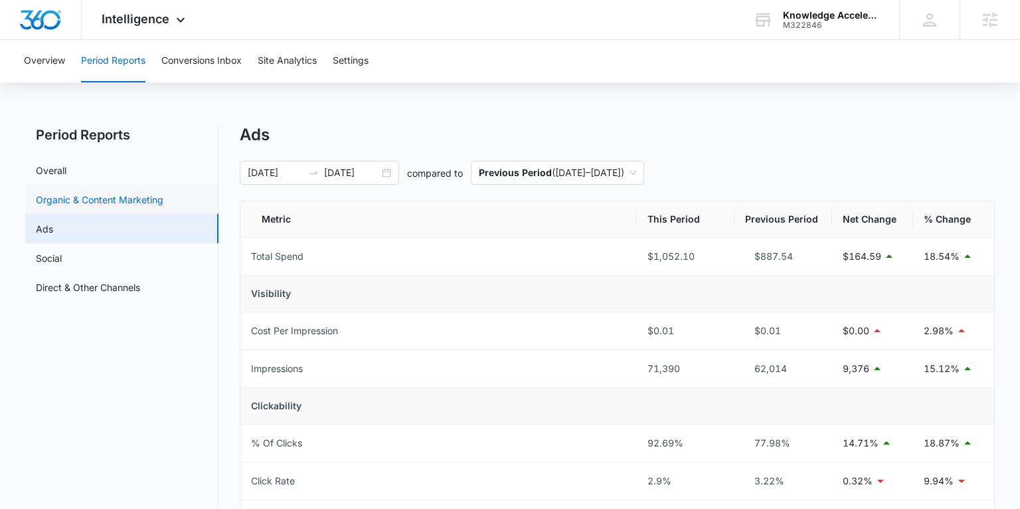
click at [105, 196] on link "Organic & Content Marketing" at bounding box center [100, 200] width 128 height 14
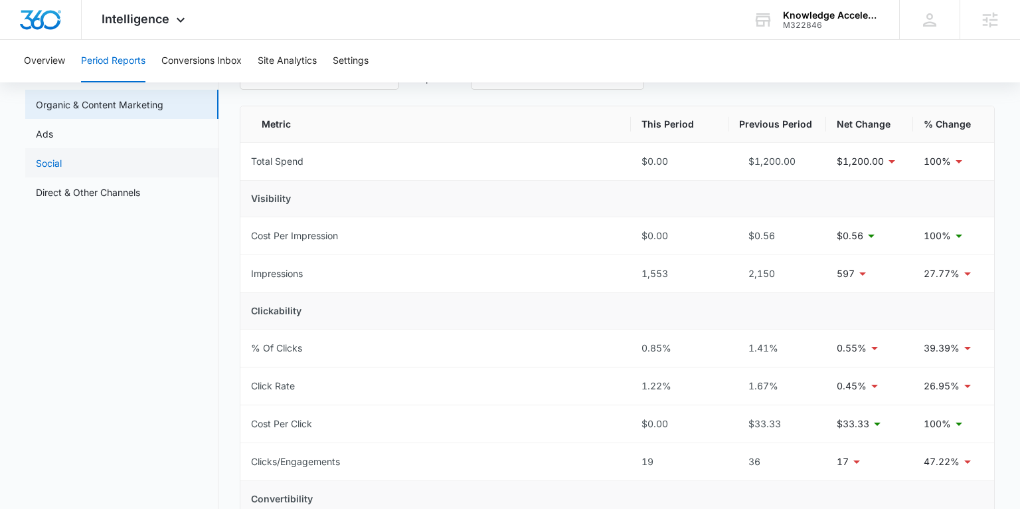
scroll to position [69, 0]
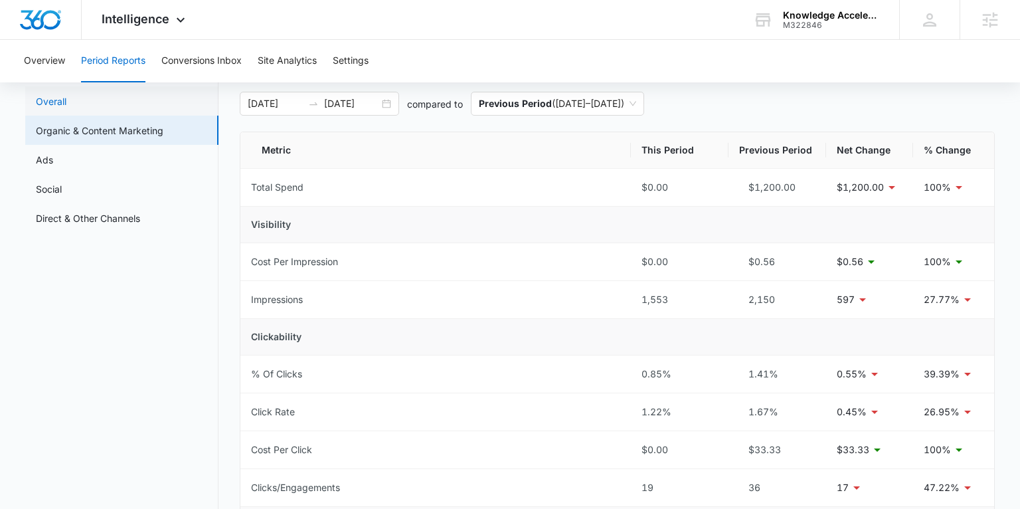
click at [59, 98] on link "Overall" at bounding box center [51, 101] width 31 height 14
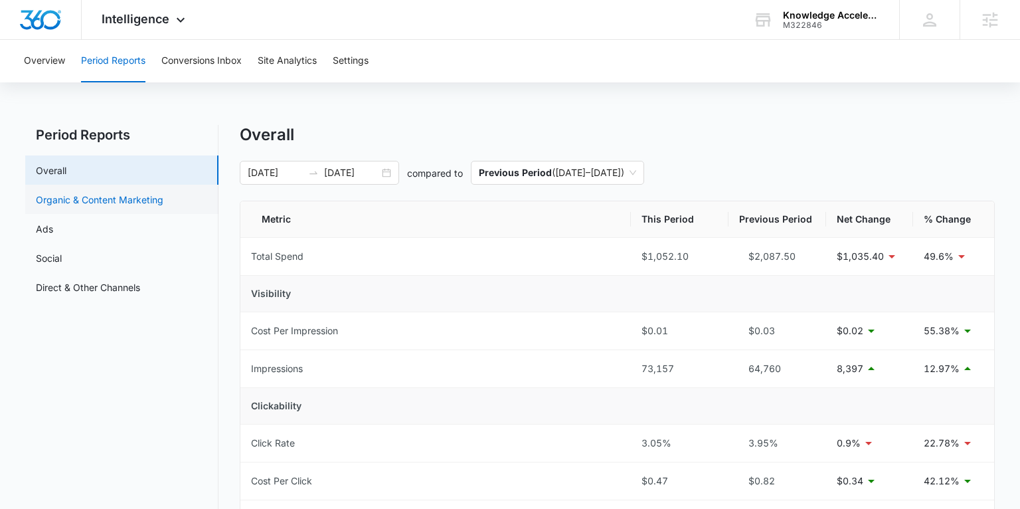
click at [100, 204] on link "Organic & Content Marketing" at bounding box center [100, 200] width 128 height 14
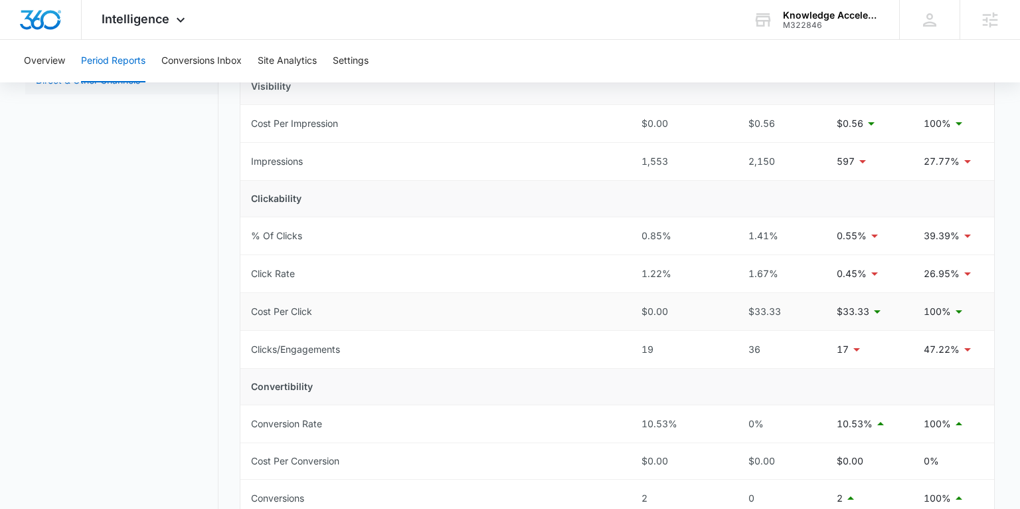
scroll to position [207, 0]
click at [157, 22] on span "Intelligence" at bounding box center [136, 19] width 68 height 14
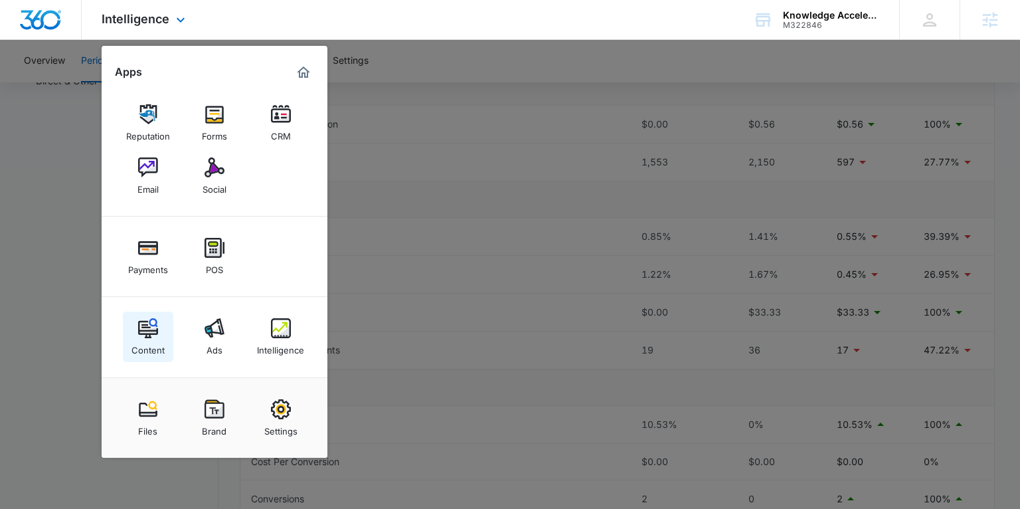
click at [149, 316] on link "Content" at bounding box center [148, 337] width 50 height 50
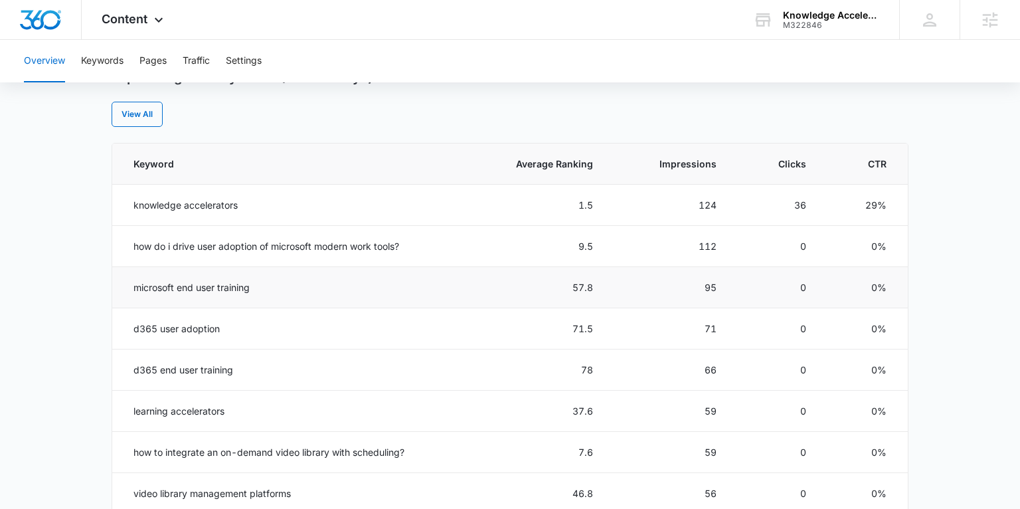
scroll to position [600, 0]
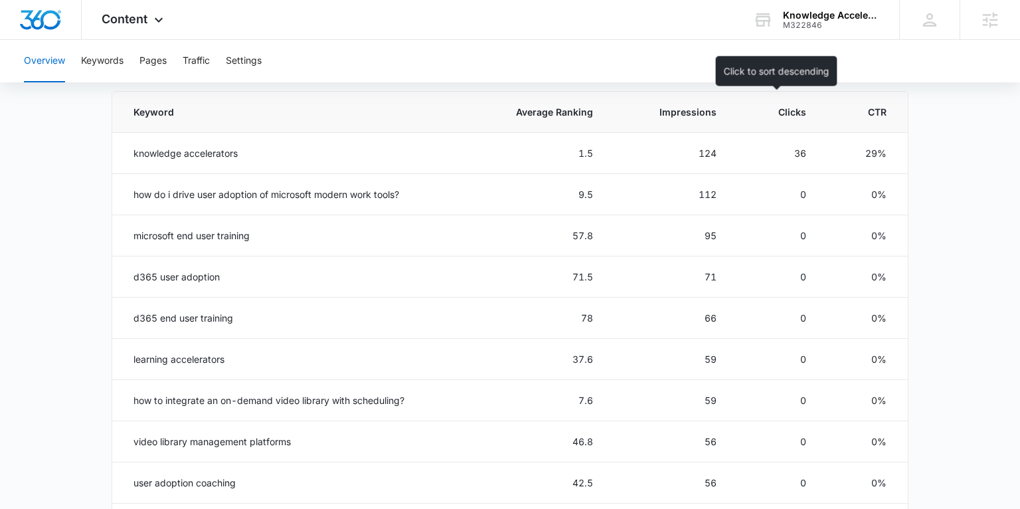
click at [793, 111] on span "Clicks" at bounding box center [787, 112] width 39 height 14
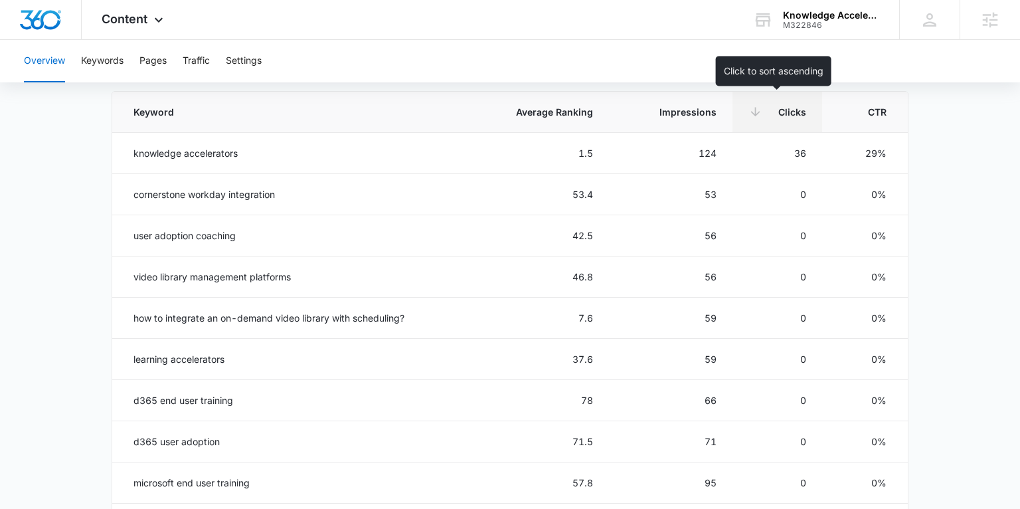
click at [797, 111] on span "Clicks" at bounding box center [787, 112] width 39 height 14
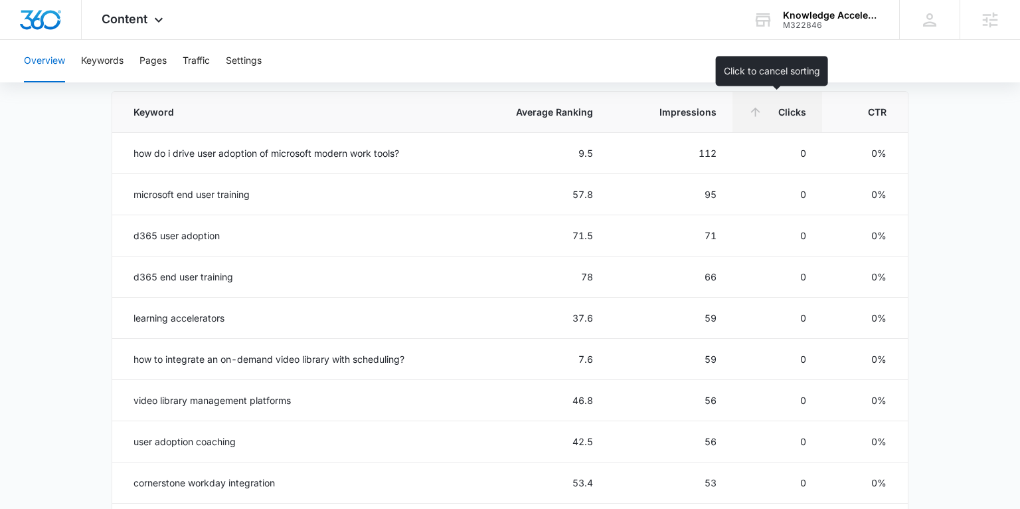
click at [797, 111] on span "Clicks" at bounding box center [787, 112] width 39 height 14
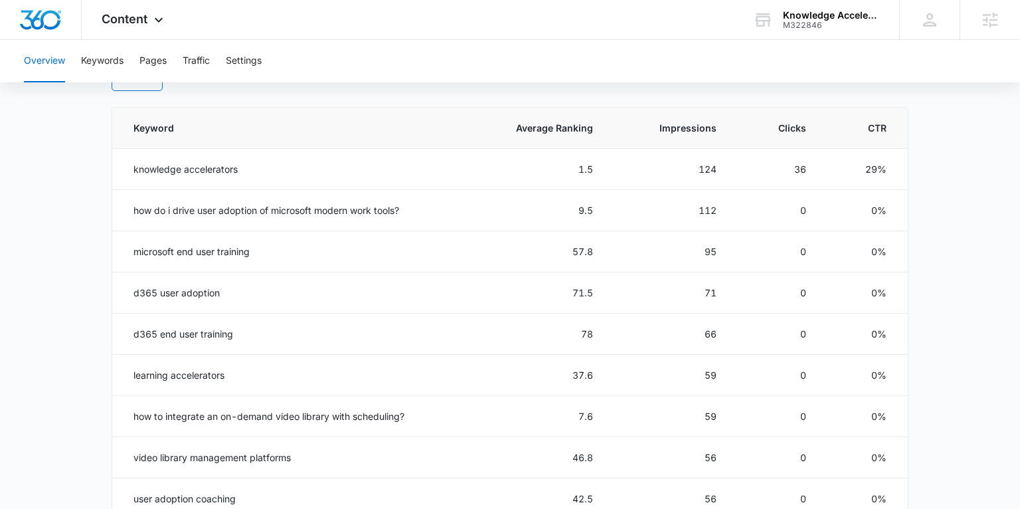
scroll to position [583, 0]
click at [119, 19] on span "Content" at bounding box center [125, 19] width 46 height 14
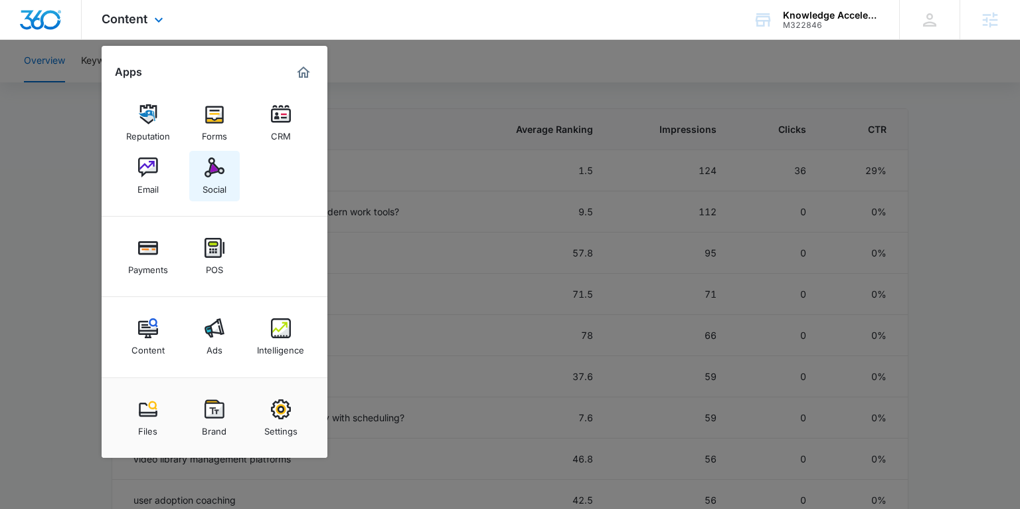
click at [207, 177] on img at bounding box center [215, 167] width 20 height 20
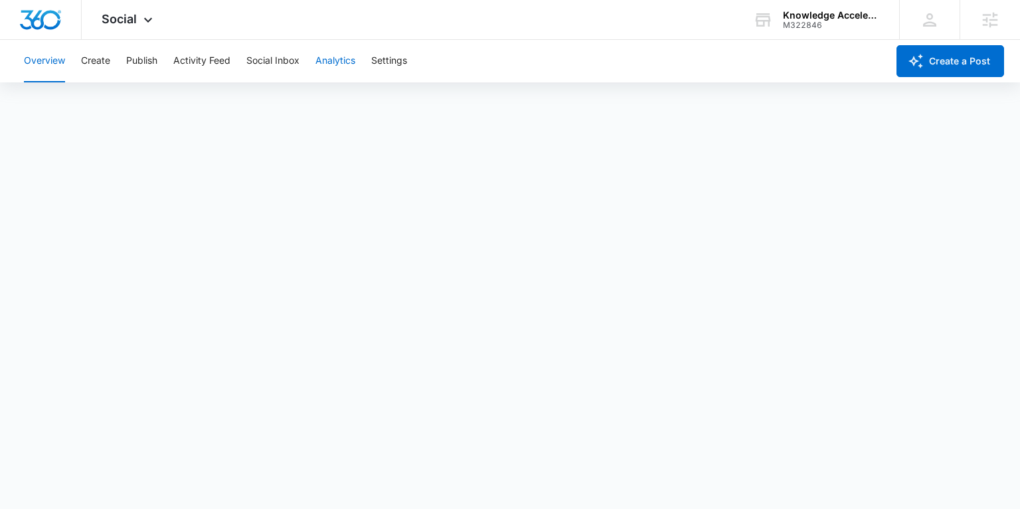
click at [320, 61] on button "Analytics" at bounding box center [336, 61] width 40 height 43
click at [119, 102] on button "Insights" at bounding box center [129, 101] width 34 height 37
click at [134, 17] on span "Social" at bounding box center [119, 19] width 35 height 14
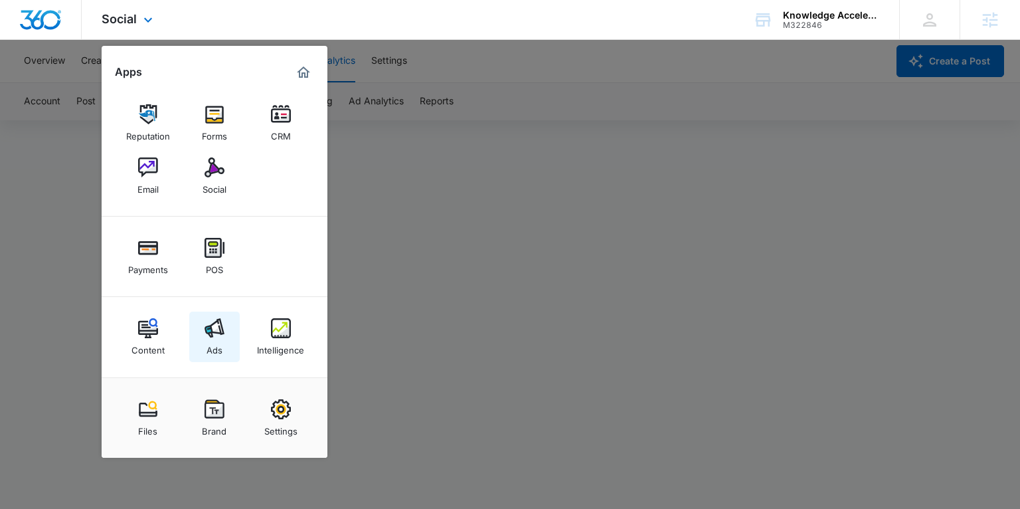
click at [222, 330] on img at bounding box center [215, 328] width 20 height 20
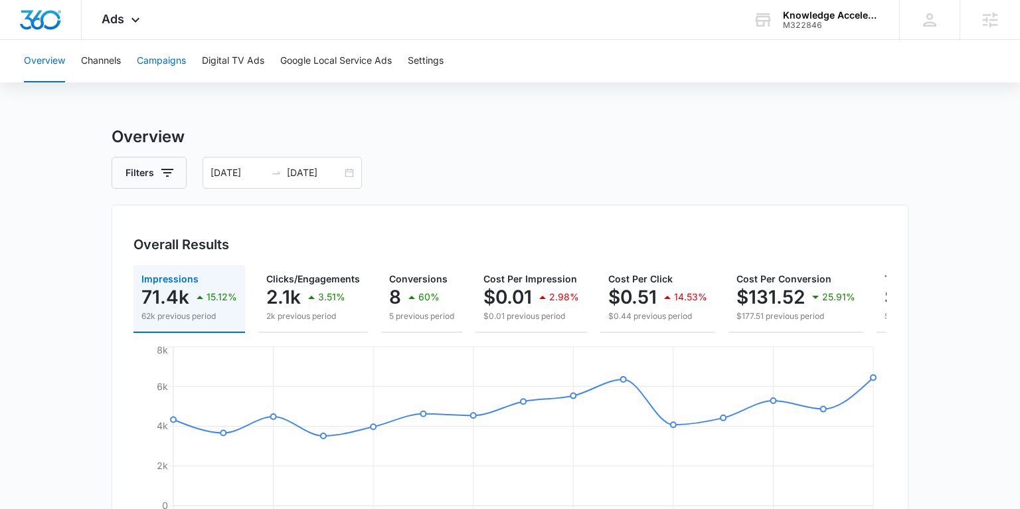
click at [150, 62] on button "Campaigns" at bounding box center [161, 61] width 49 height 43
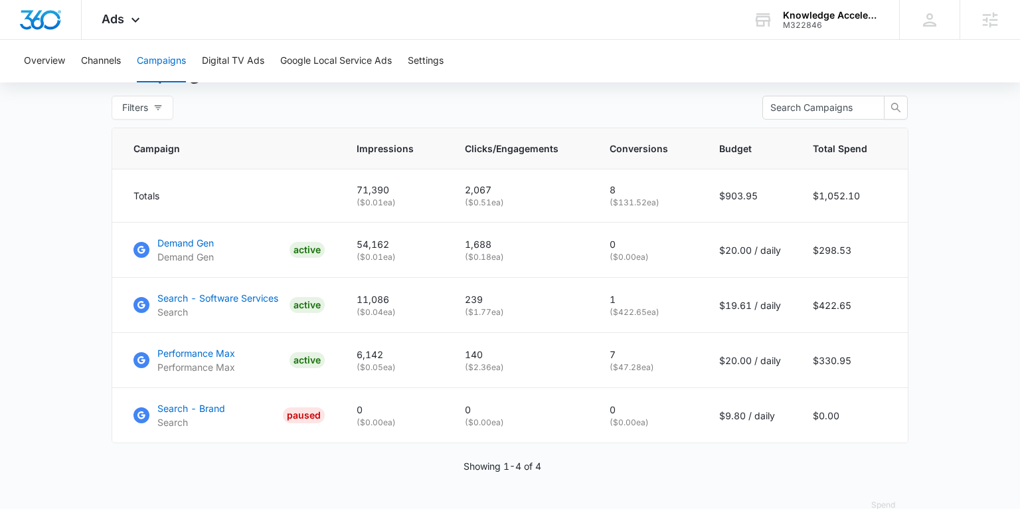
scroll to position [514, 0]
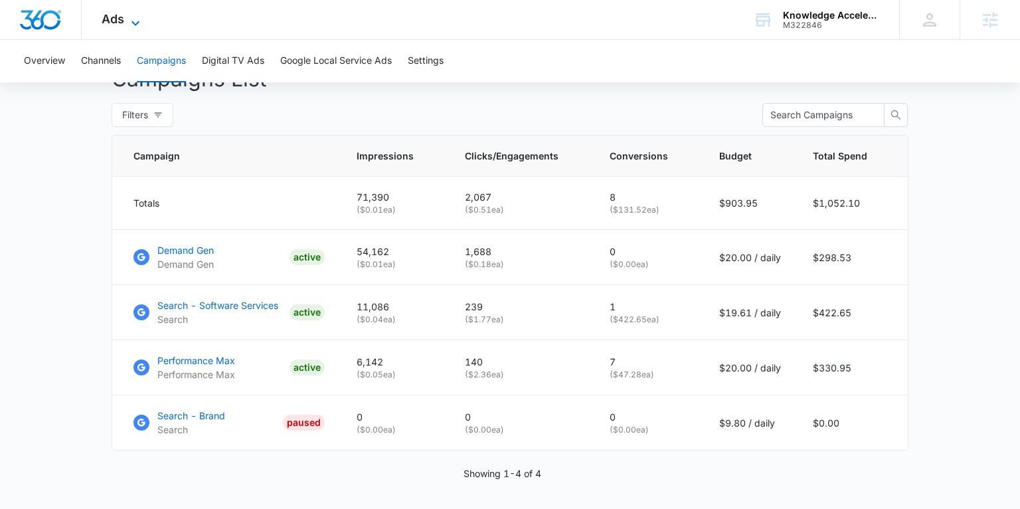
click at [119, 24] on span "Ads" at bounding box center [113, 19] width 23 height 14
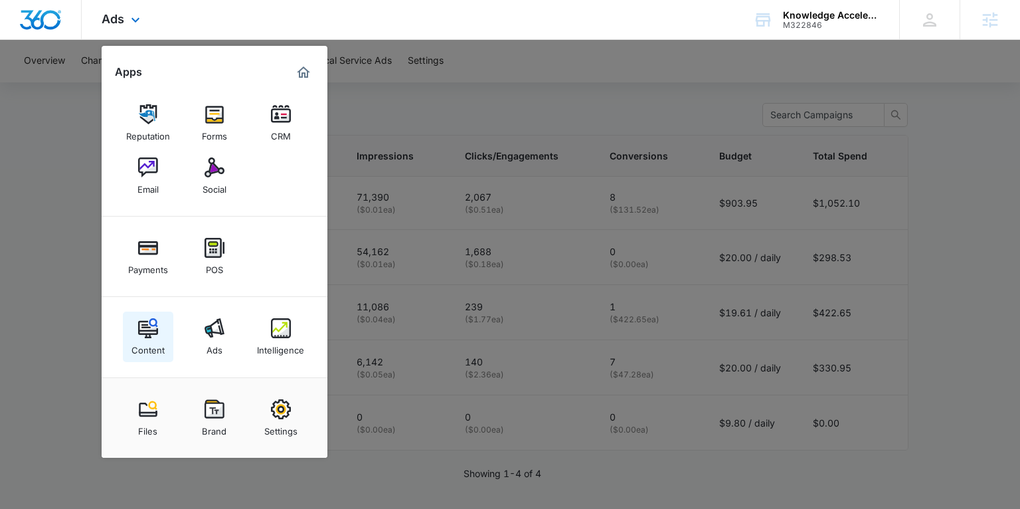
click at [149, 345] on div "Content" at bounding box center [148, 346] width 33 height 17
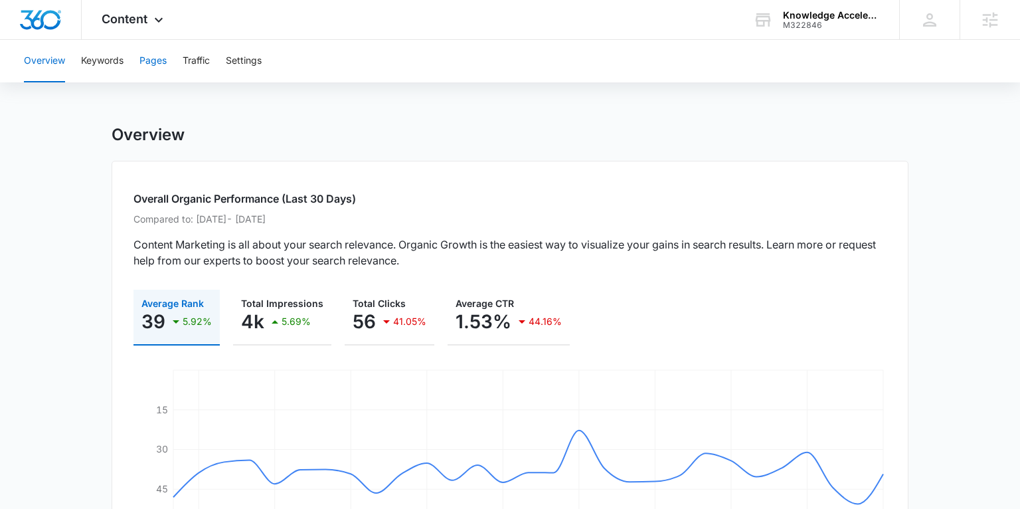
click at [155, 61] on button "Pages" at bounding box center [153, 61] width 27 height 43
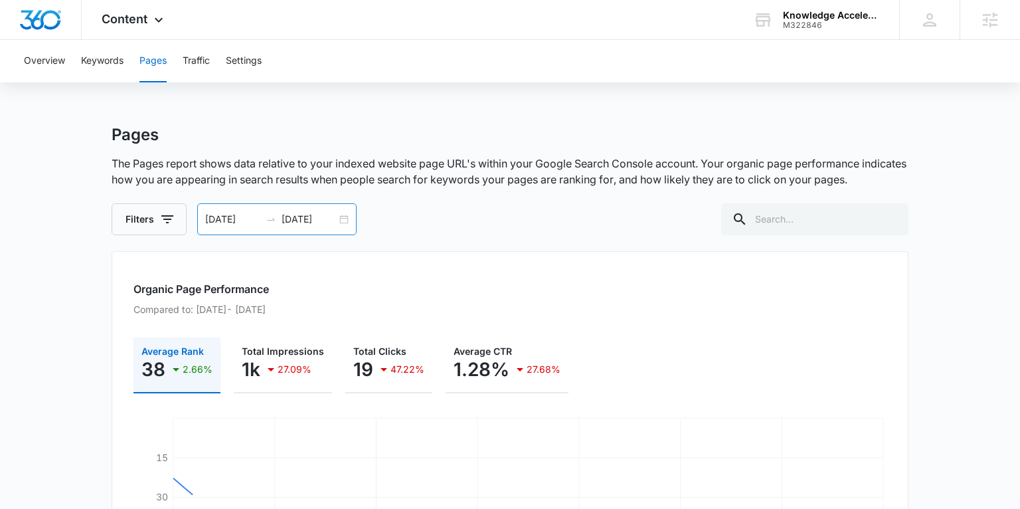
click at [343, 219] on div "07/30/2025 08/13/2025" at bounding box center [276, 219] width 159 height 32
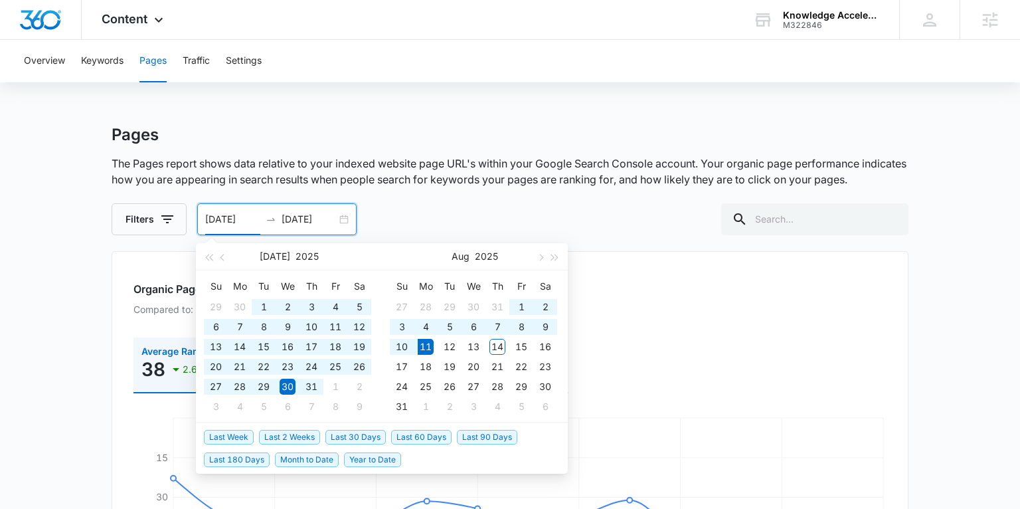
click at [244, 460] on span "Last 180 Days" at bounding box center [237, 459] width 66 height 15
type input "02/12/2025"
type input "08/11/2025"
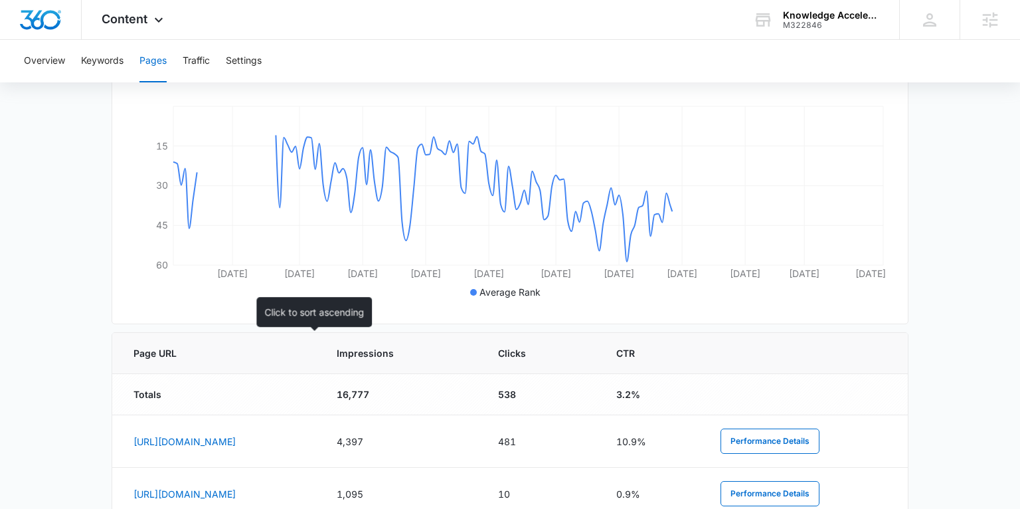
scroll to position [456, 0]
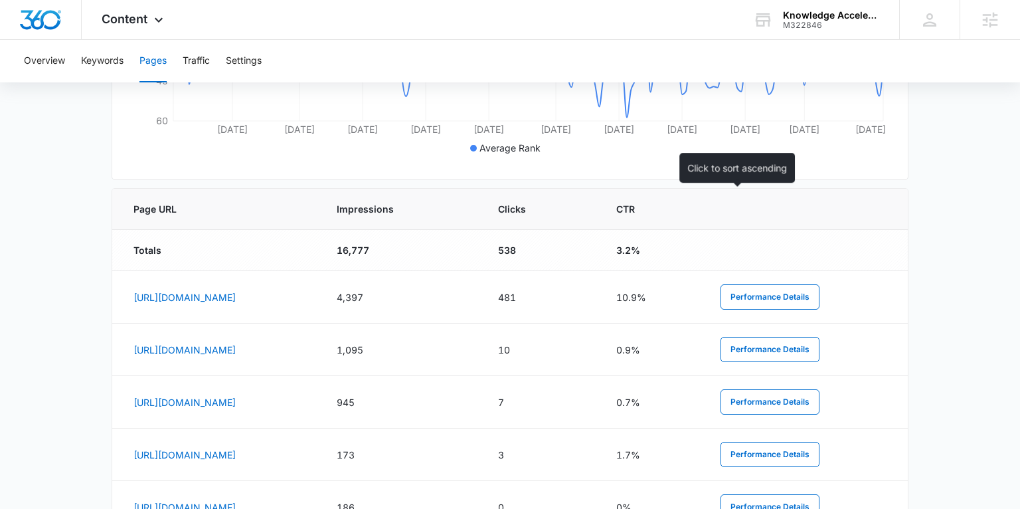
click at [670, 207] on span "CTR" at bounding box center [643, 209] width 53 height 14
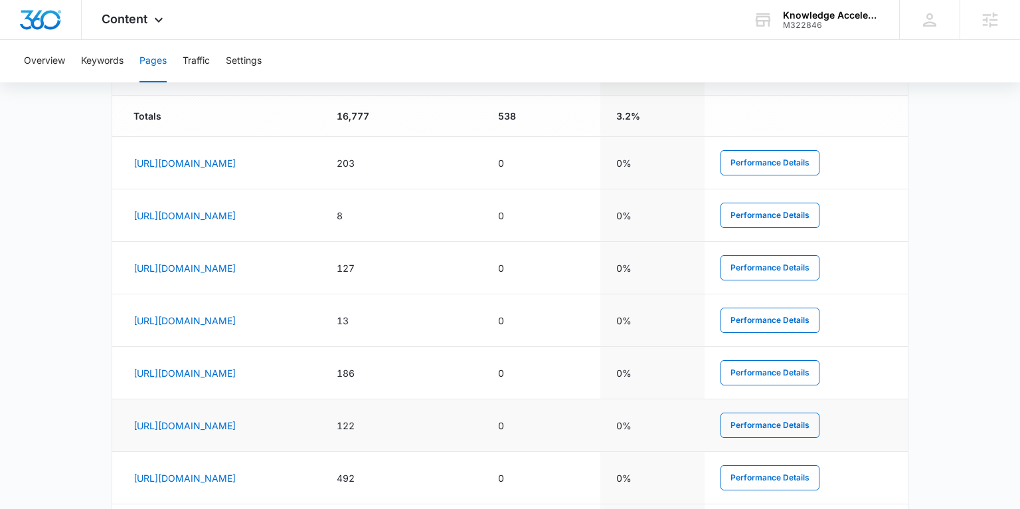
scroll to position [483, 0]
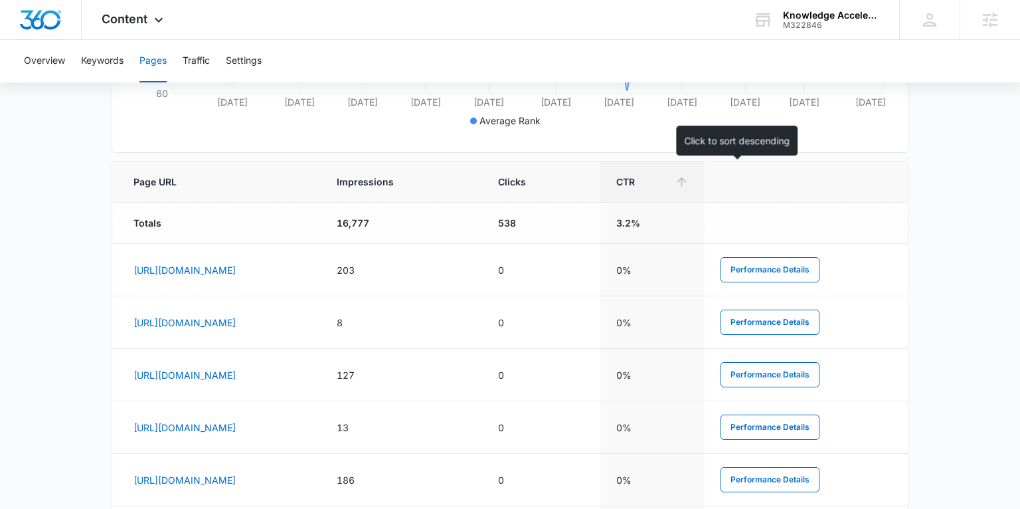
click at [670, 187] on span "CTR" at bounding box center [643, 182] width 53 height 14
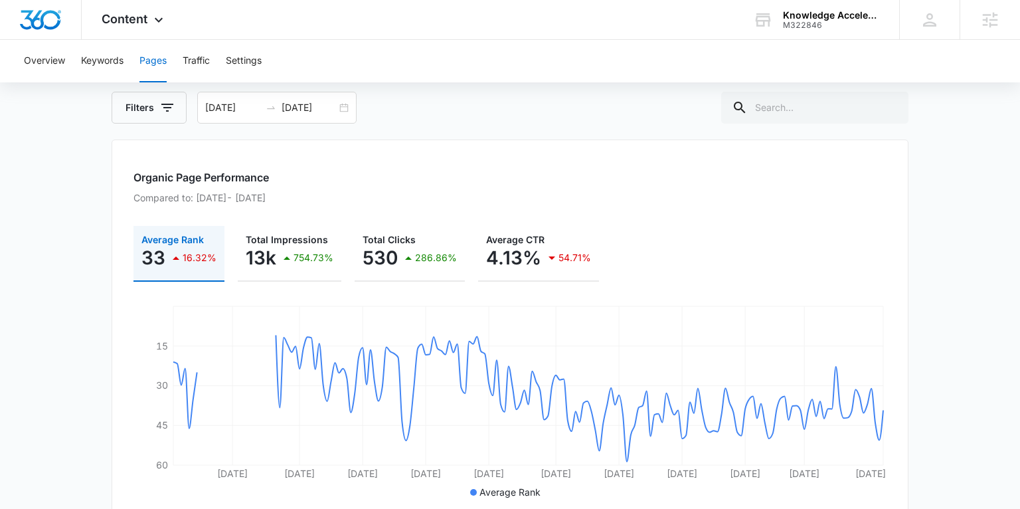
scroll to position [112, 0]
click at [112, 25] on span "Content" at bounding box center [125, 19] width 46 height 14
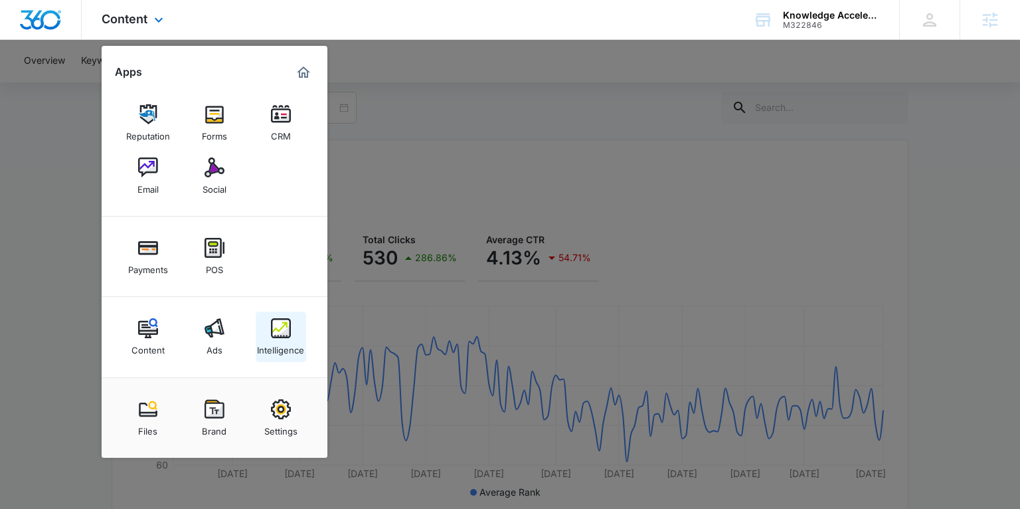
click at [274, 330] on img at bounding box center [281, 328] width 20 height 20
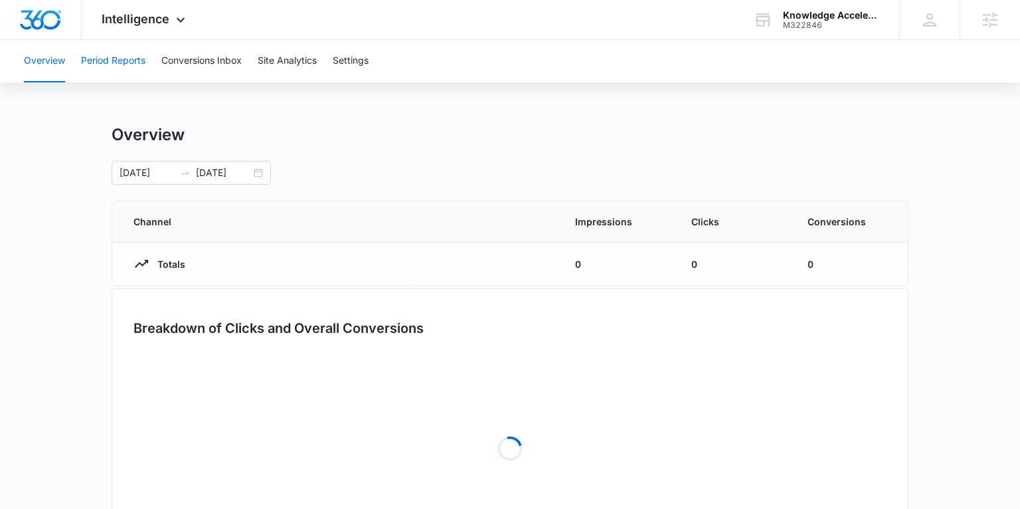
click at [123, 57] on button "Period Reports" at bounding box center [113, 61] width 64 height 43
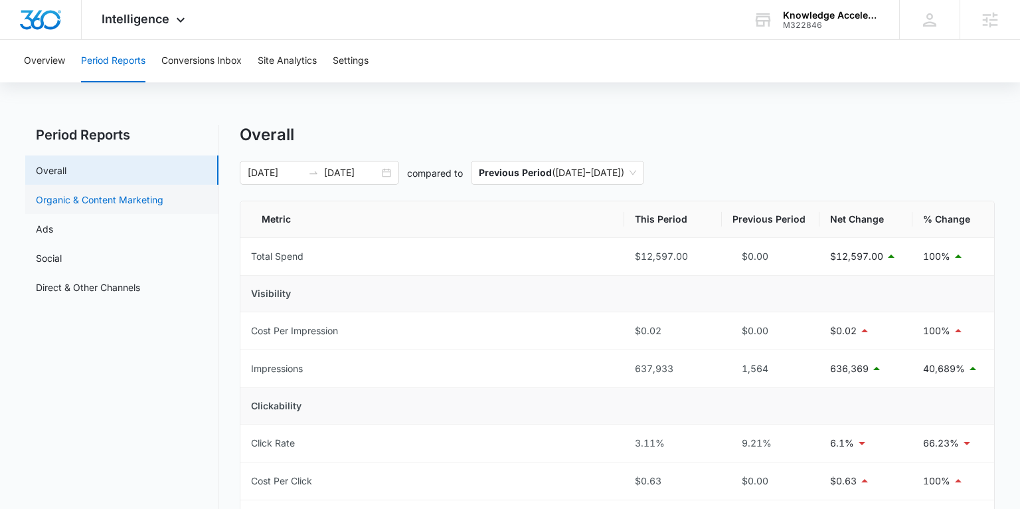
click at [88, 197] on link "Organic & Content Marketing" at bounding box center [100, 200] width 128 height 14
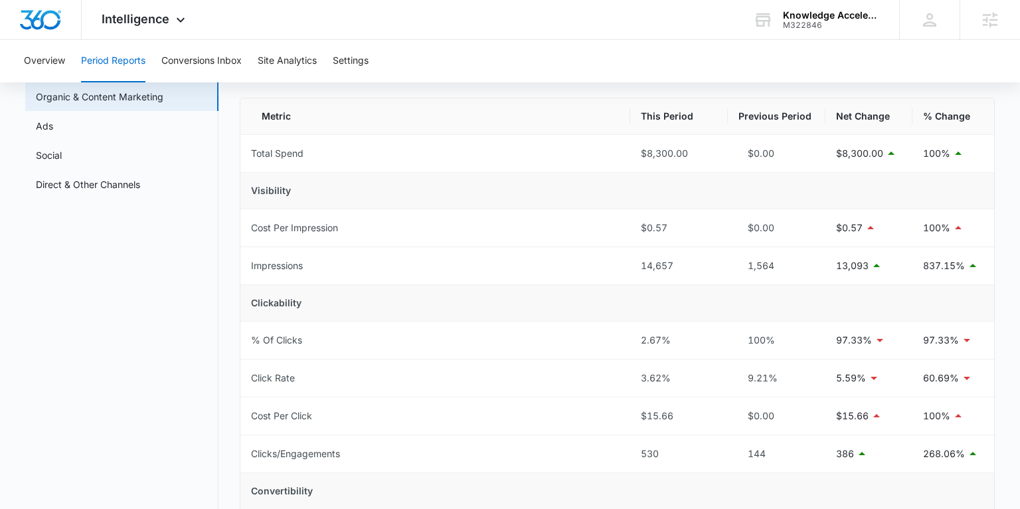
scroll to position [98, 0]
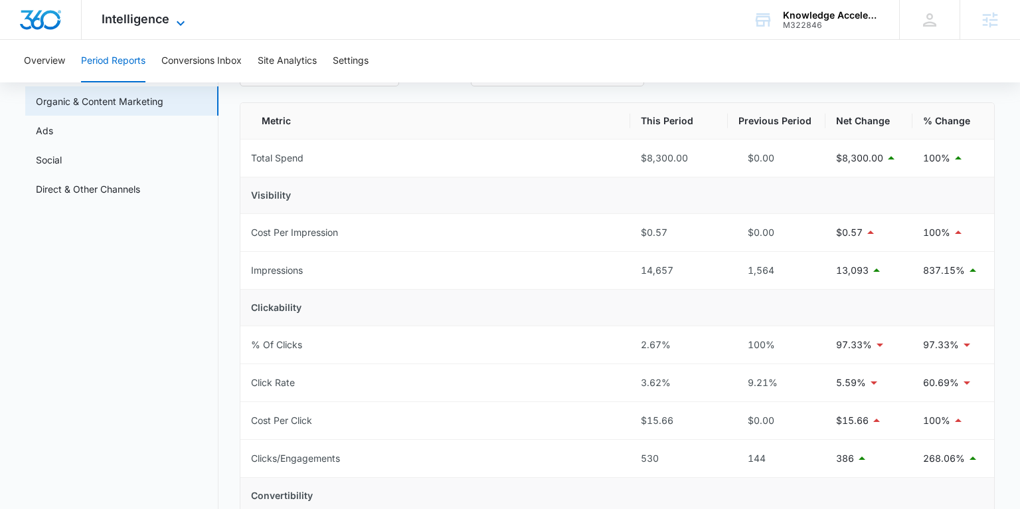
click at [174, 20] on icon at bounding box center [181, 23] width 16 height 16
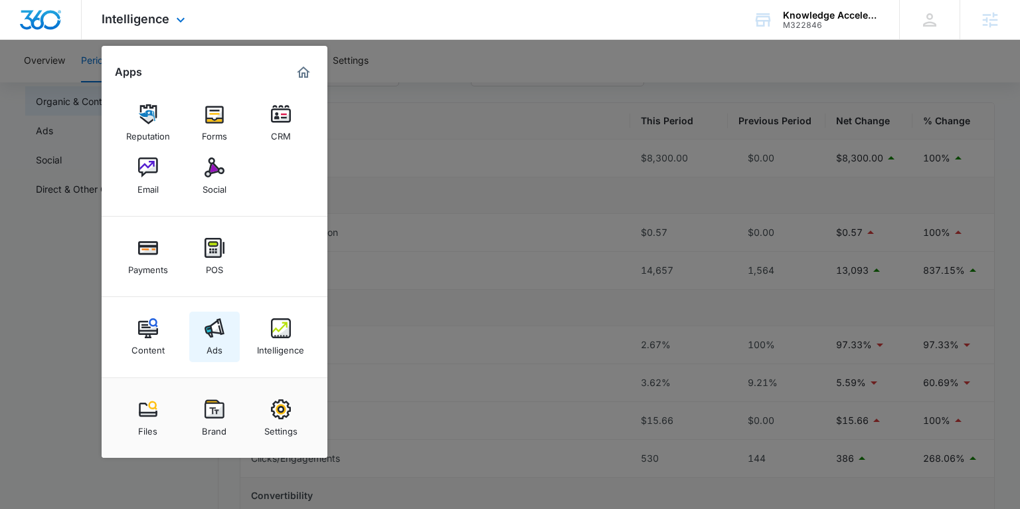
click at [213, 339] on div "Ads" at bounding box center [215, 346] width 16 height 17
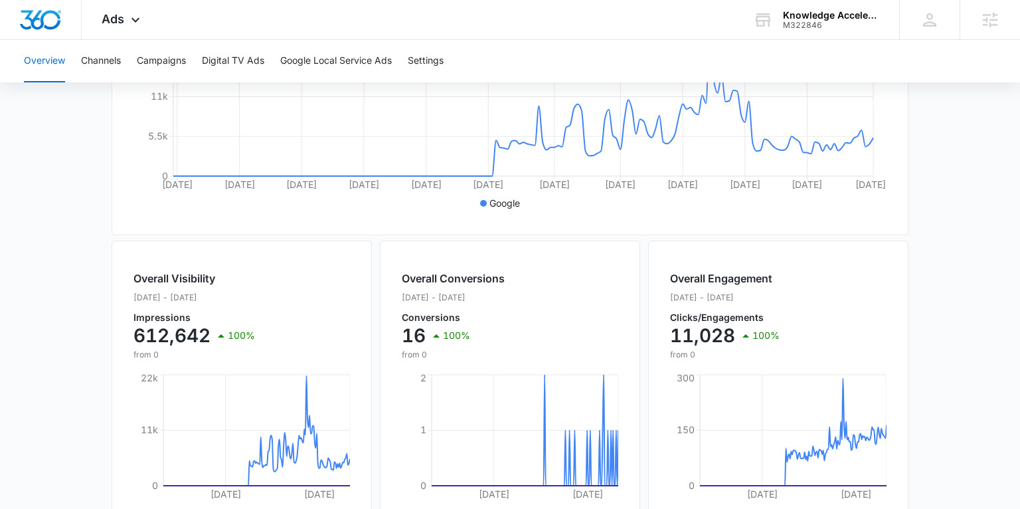
scroll to position [324, 0]
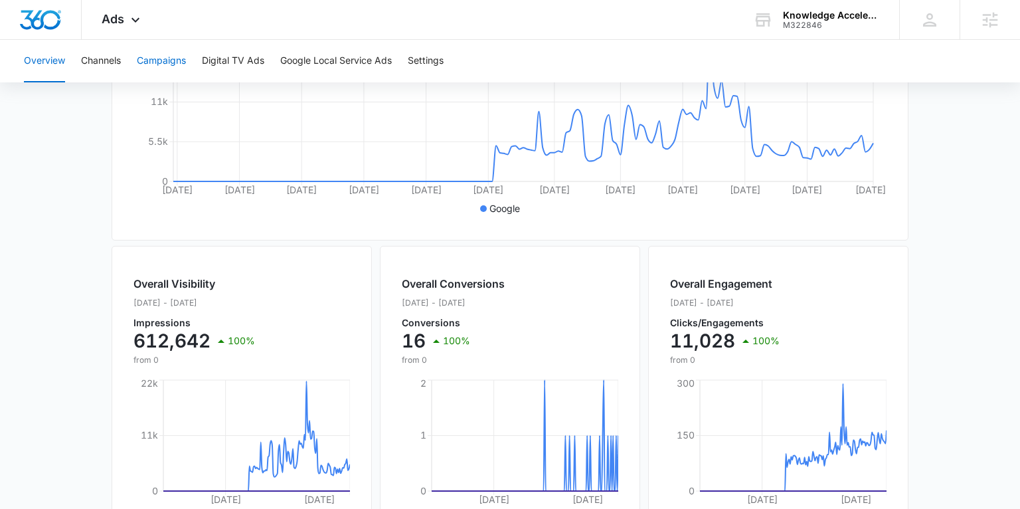
click at [161, 55] on button "Campaigns" at bounding box center [161, 61] width 49 height 43
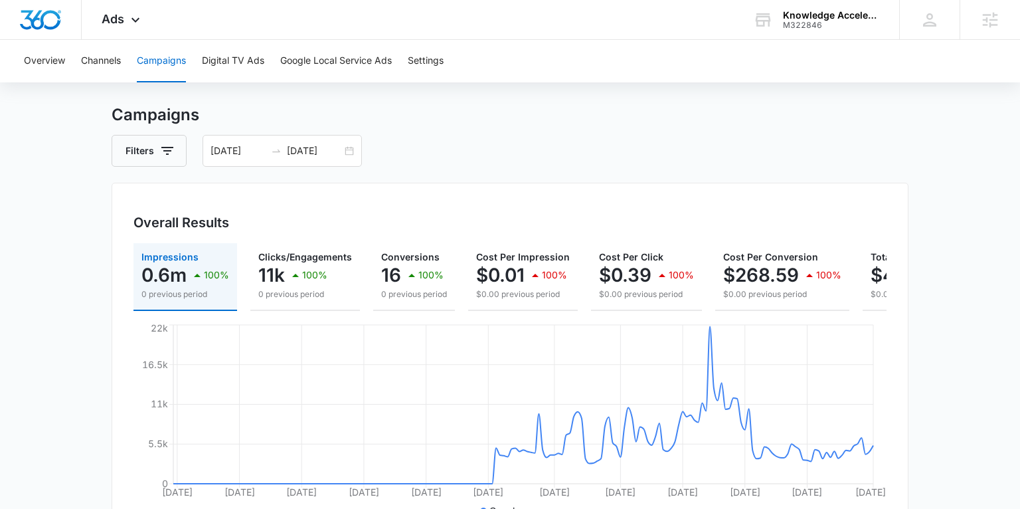
scroll to position [21, 0]
click at [349, 150] on div "02/12/2025 08/11/2025" at bounding box center [282, 152] width 159 height 32
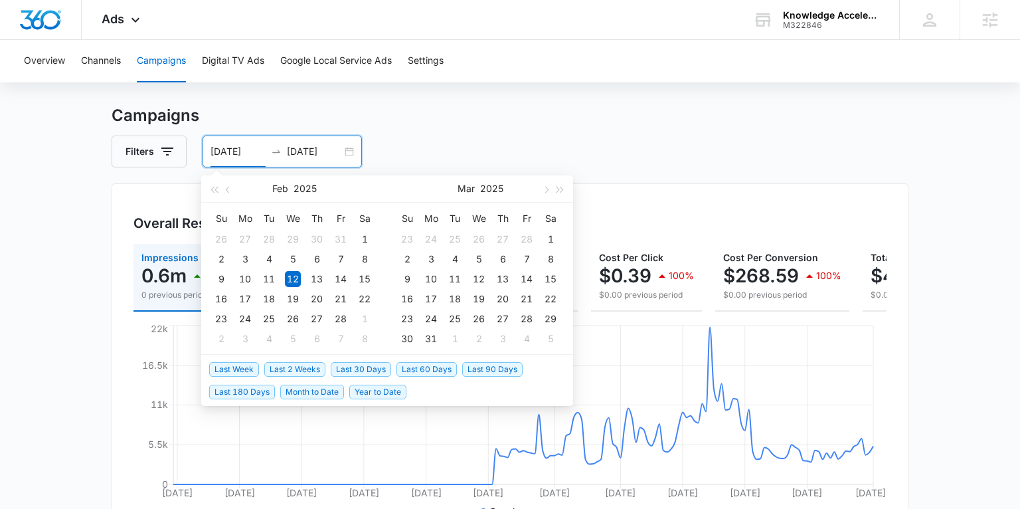
click at [284, 365] on span "Last 2 Weeks" at bounding box center [294, 369] width 61 height 15
type input "[DATE]"
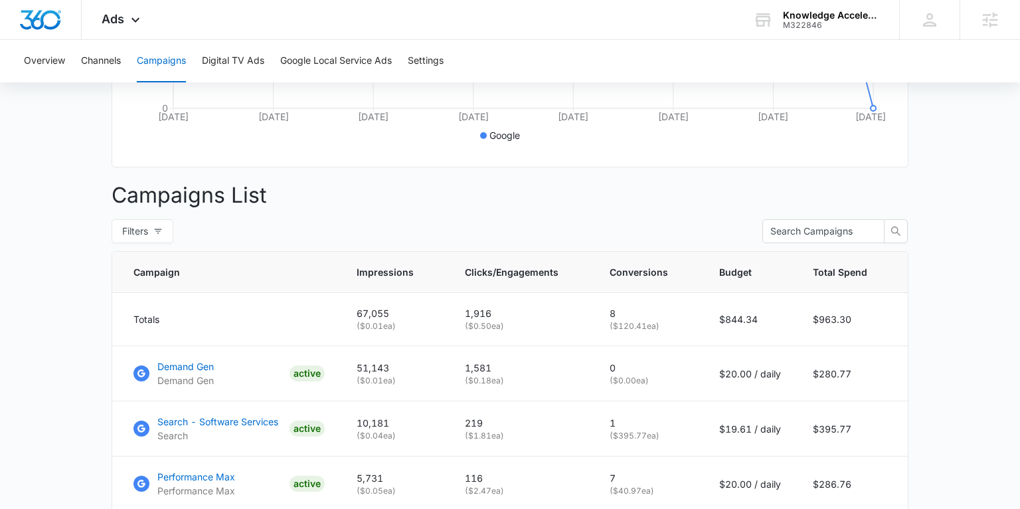
scroll to position [492, 0]
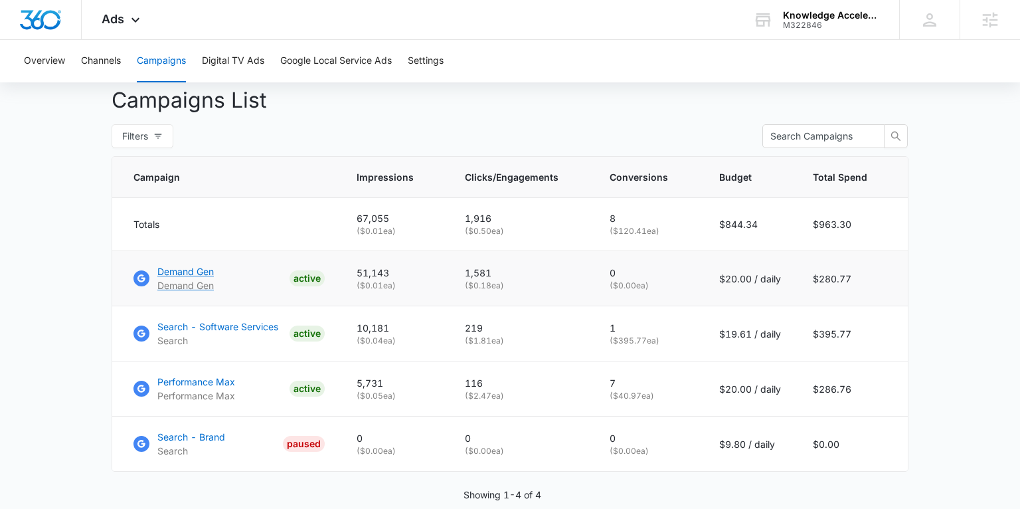
click at [190, 268] on p "Demand Gen" at bounding box center [185, 271] width 56 height 14
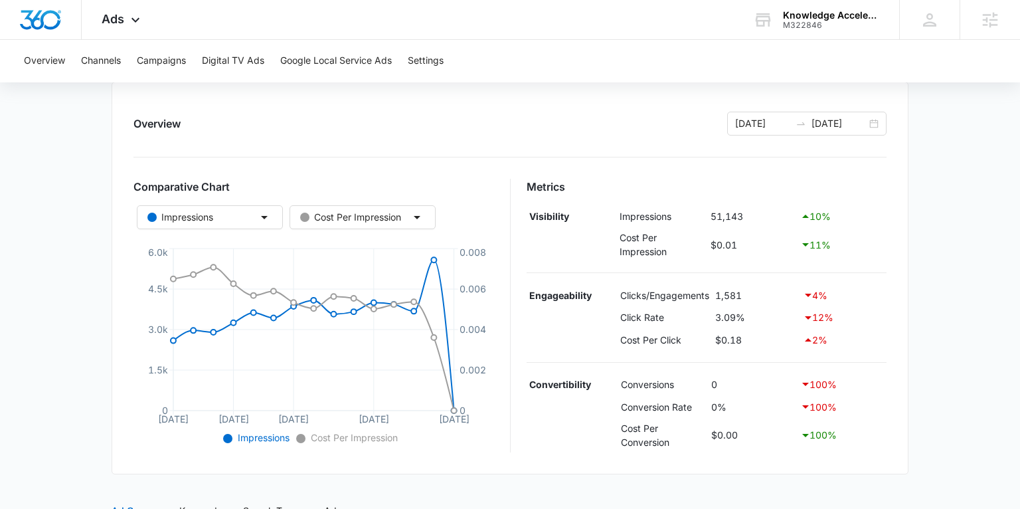
scroll to position [140, 0]
drag, startPoint x: 716, startPoint y: 316, endPoint x: 747, endPoint y: 318, distance: 31.3
click at [747, 318] on td "3.09%" at bounding box center [756, 317] width 87 height 23
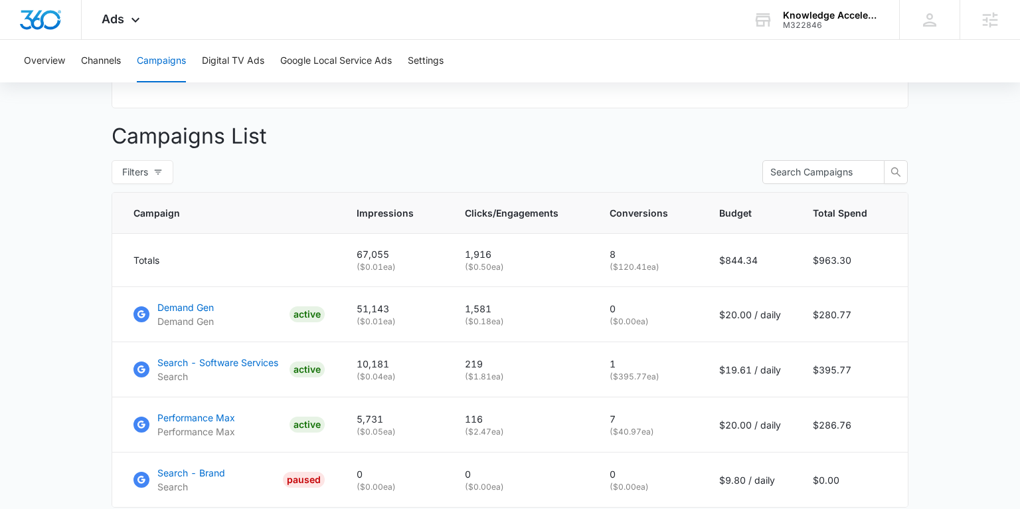
scroll to position [457, 0]
click at [251, 362] on p "Search - Software Services" at bounding box center [217, 362] width 121 height 14
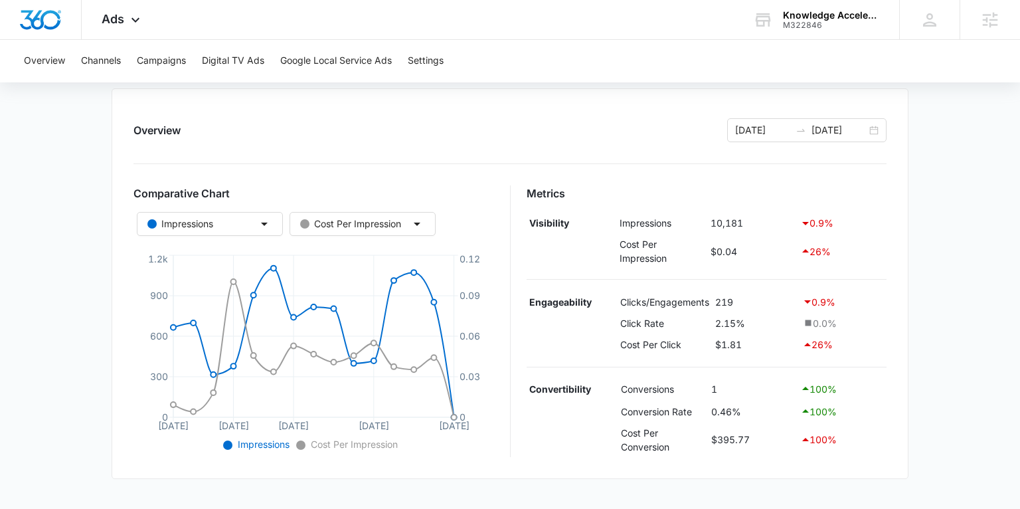
scroll to position [134, 0]
drag, startPoint x: 710, startPoint y: 220, endPoint x: 746, endPoint y: 218, distance: 36.6
click at [746, 218] on td "10,181" at bounding box center [753, 222] width 90 height 23
drag, startPoint x: 716, startPoint y: 298, endPoint x: 733, endPoint y: 299, distance: 17.3
click at [733, 299] on td "219" at bounding box center [755, 300] width 87 height 23
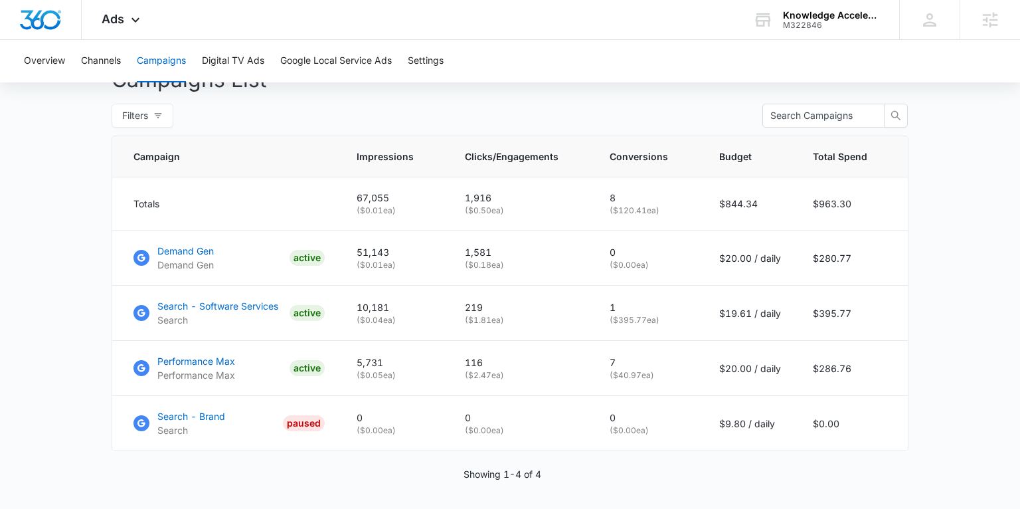
scroll to position [547, 0]
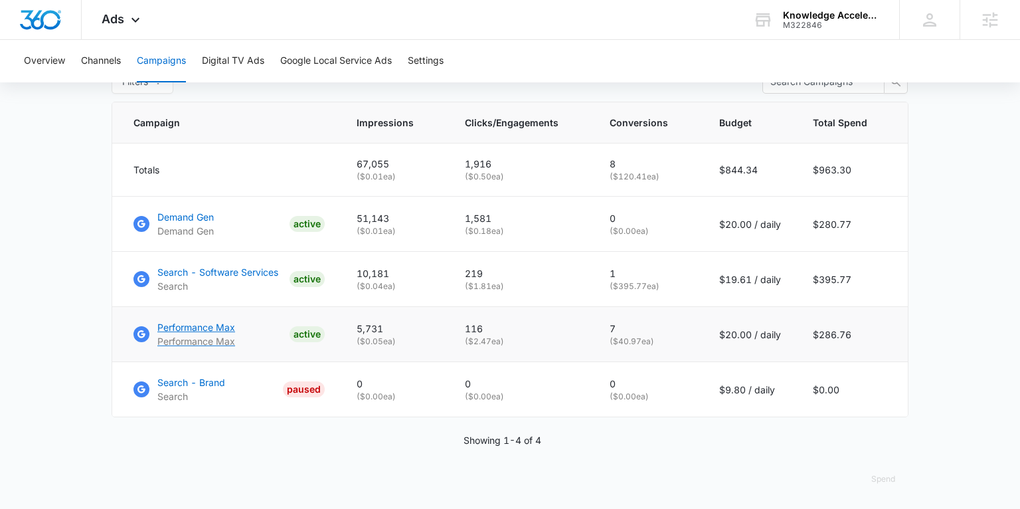
click at [219, 322] on p "Performance Max" at bounding box center [196, 327] width 78 height 14
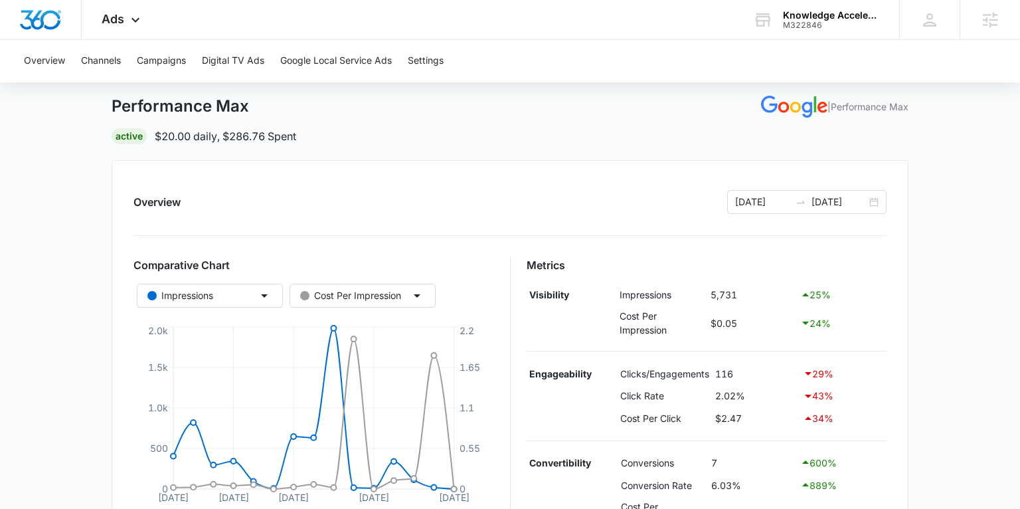
scroll to position [60, 0]
drag, startPoint x: 736, startPoint y: 294, endPoint x: 716, endPoint y: 294, distance: 20.6
click at [716, 294] on td "5,731" at bounding box center [753, 295] width 90 height 23
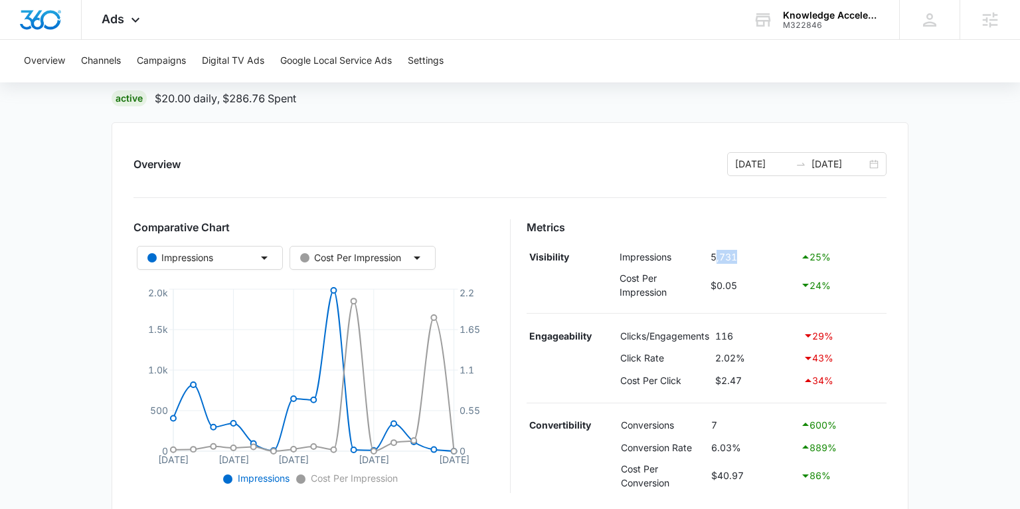
scroll to position [100, 0]
drag, startPoint x: 721, startPoint y: 424, endPoint x: 709, endPoint y: 424, distance: 12.0
click at [709, 424] on td "7" at bounding box center [752, 424] width 89 height 23
drag, startPoint x: 747, startPoint y: 354, endPoint x: 714, endPoint y: 354, distance: 33.9
click at [714, 354] on td "2.02%" at bounding box center [756, 357] width 87 height 23
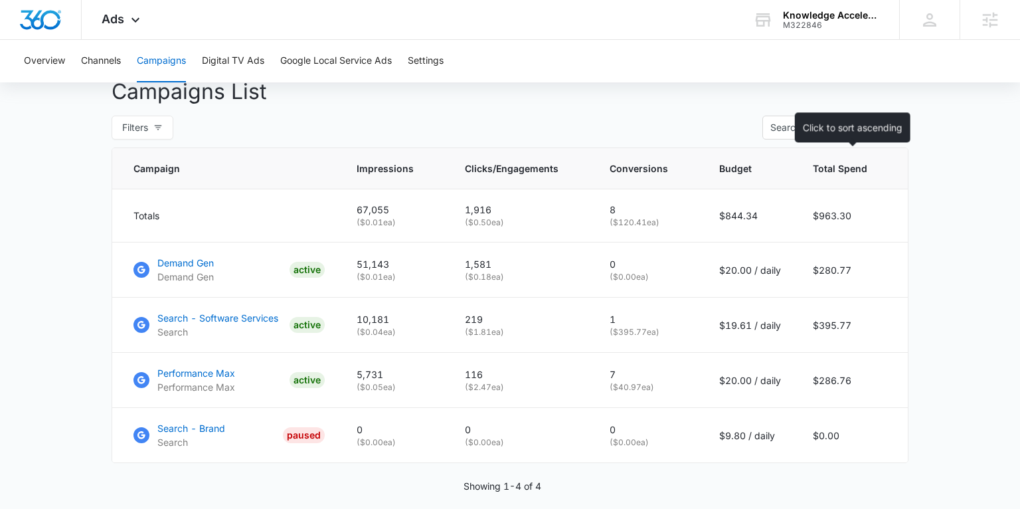
scroll to position [547, 0]
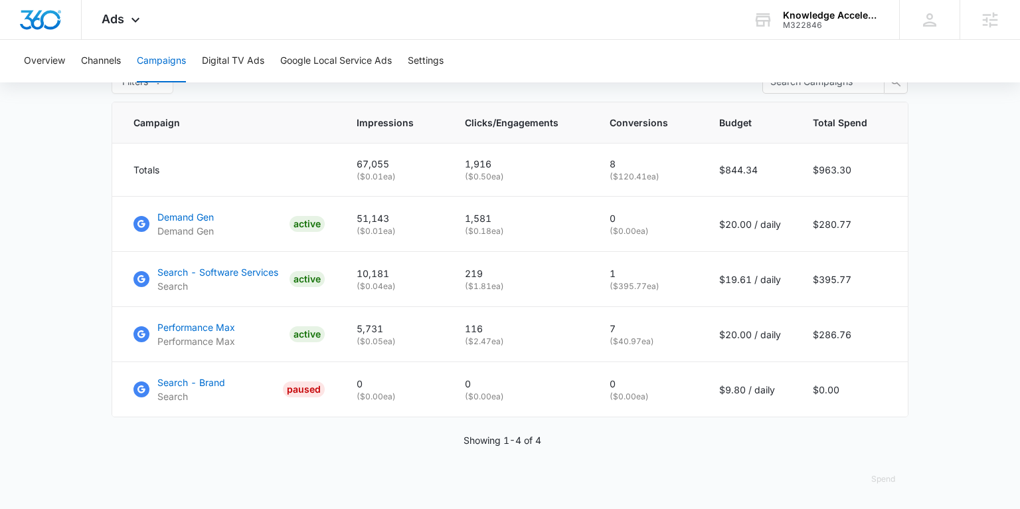
click at [161, 64] on button "Campaigns" at bounding box center [161, 61] width 49 height 43
click at [224, 272] on p "Search - Software Services" at bounding box center [217, 272] width 121 height 14
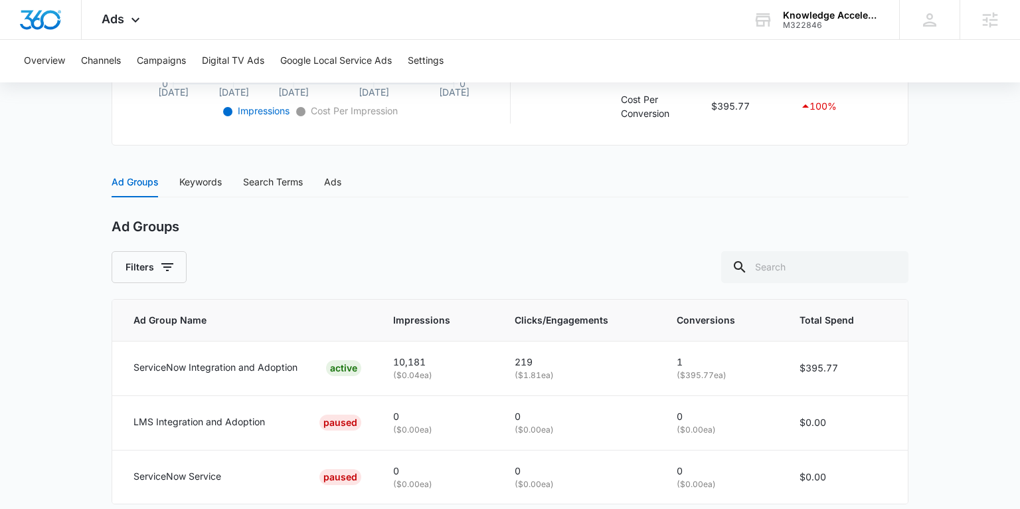
scroll to position [522, 0]
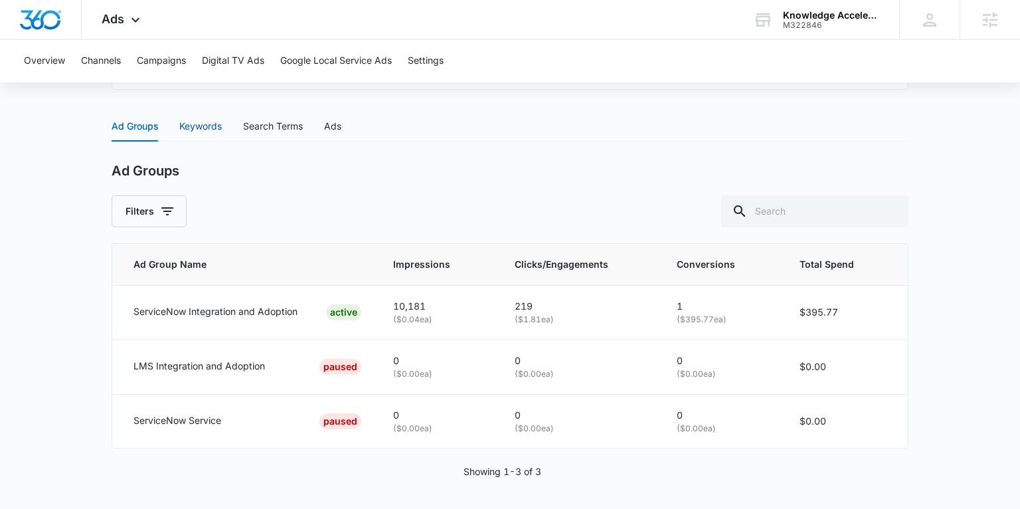
click at [207, 128] on div "Keywords" at bounding box center [200, 126] width 43 height 15
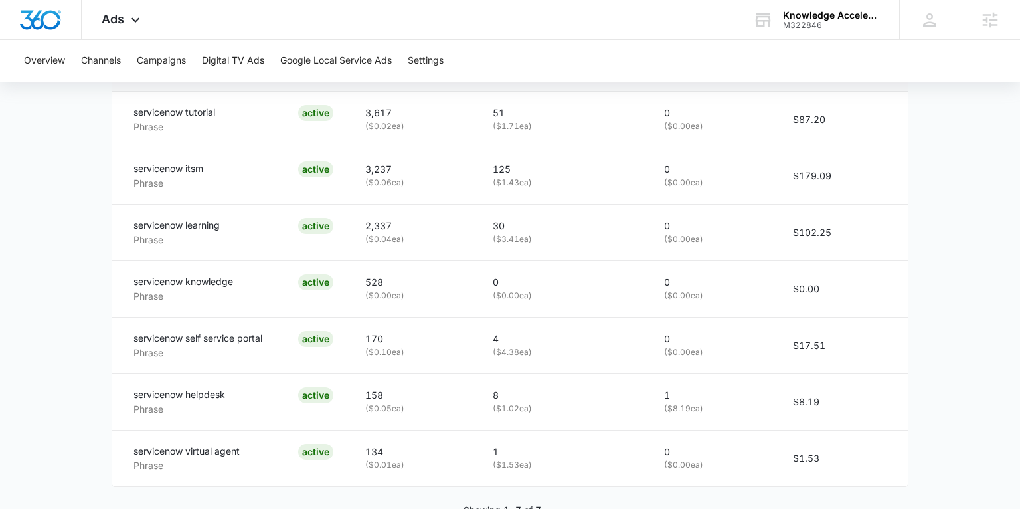
scroll to position [716, 0]
